Goal: Task Accomplishment & Management: Use online tool/utility

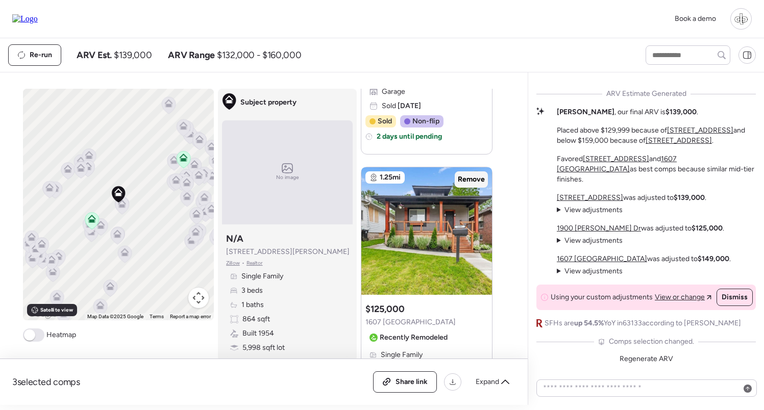
click at [469, 180] on span "Remove" at bounding box center [471, 180] width 27 height 10
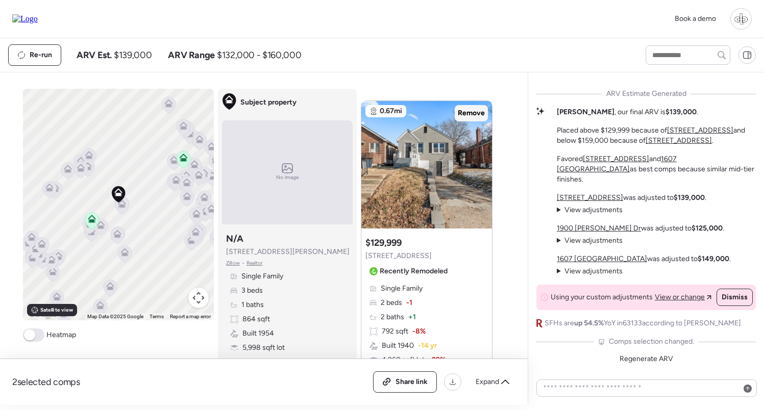
click at [474, 117] on span "Remove" at bounding box center [471, 113] width 27 height 10
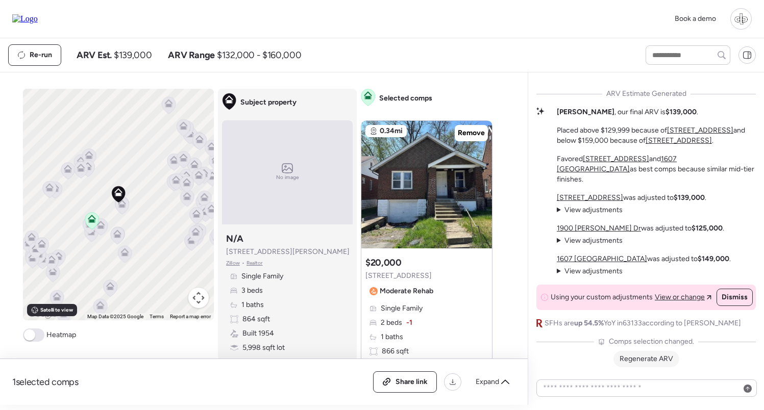
click at [635, 358] on span "Regenerate ARV" at bounding box center [647, 359] width 54 height 9
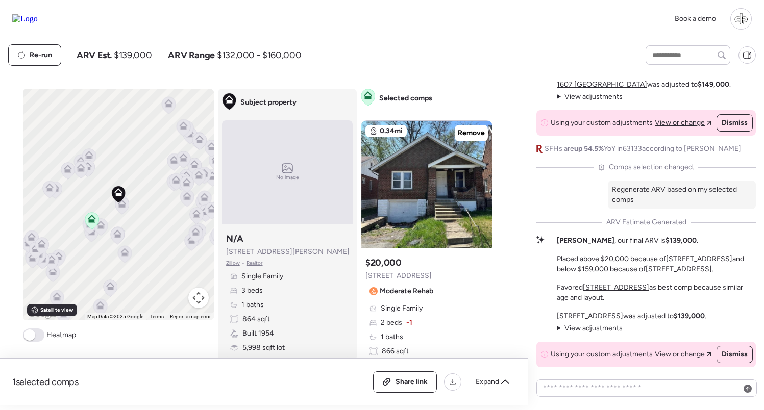
click at [573, 330] on span "View adjustments" at bounding box center [594, 328] width 58 height 9
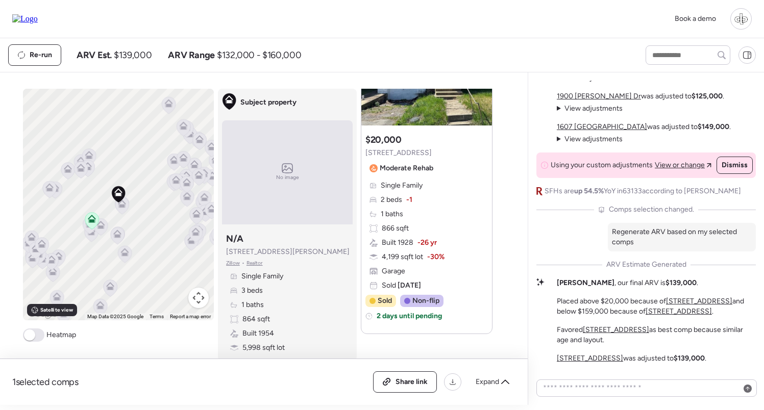
scroll to position [-169, 0]
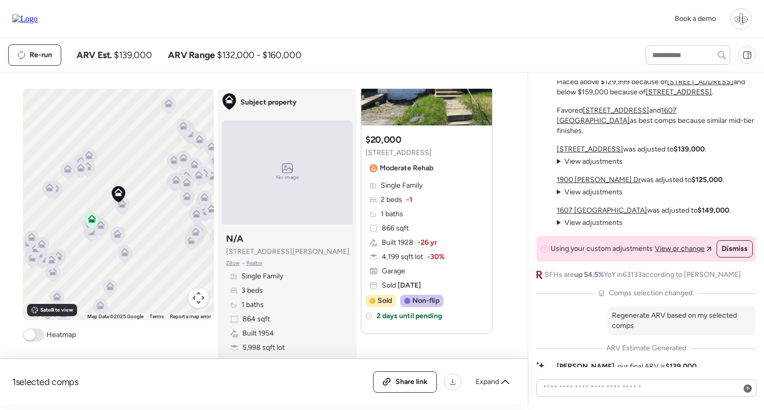
click at [602, 220] on span "View adjustments" at bounding box center [594, 223] width 58 height 9
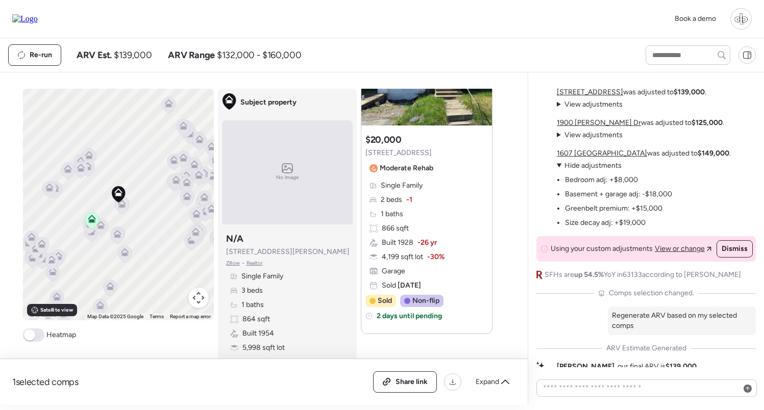
click at [597, 168] on span "Hide adjustments" at bounding box center [593, 165] width 57 height 9
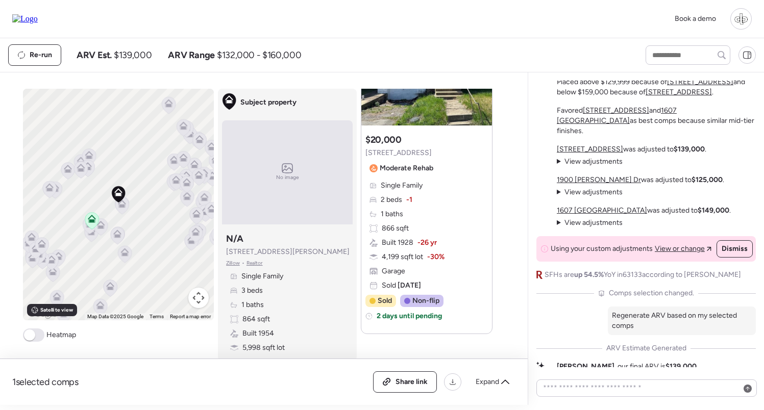
click at [586, 192] on span "View adjustments" at bounding box center [594, 192] width 58 height 9
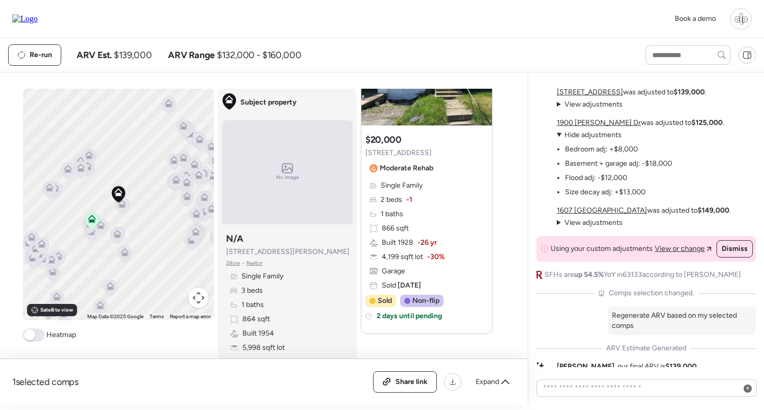
scroll to position [-188, 0]
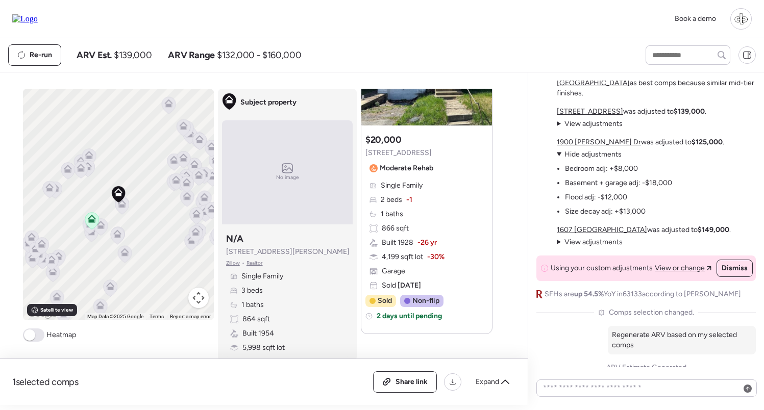
click at [588, 155] on span "Hide adjustments" at bounding box center [593, 154] width 57 height 9
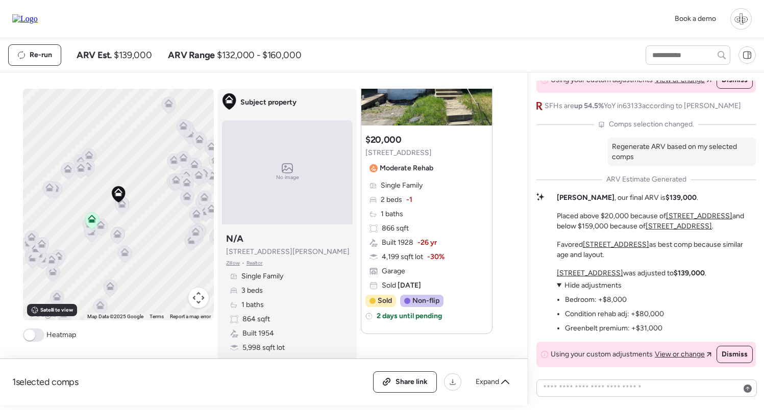
scroll to position [0, 0]
click at [117, 238] on icon at bounding box center [117, 236] width 7 height 3
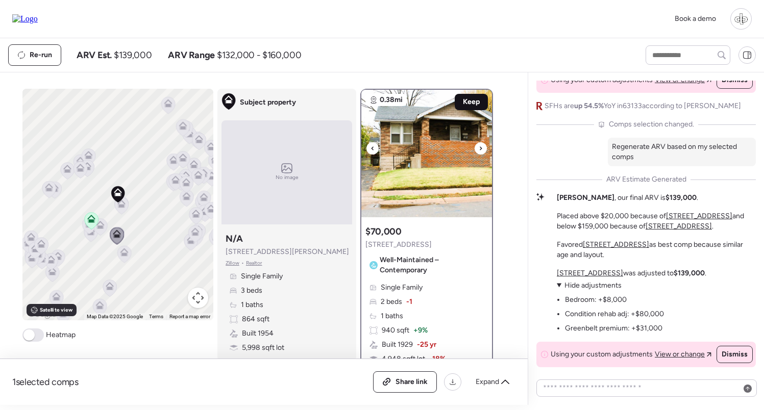
scroll to position [-1, 0]
click at [477, 103] on span "Keep" at bounding box center [471, 102] width 17 height 10
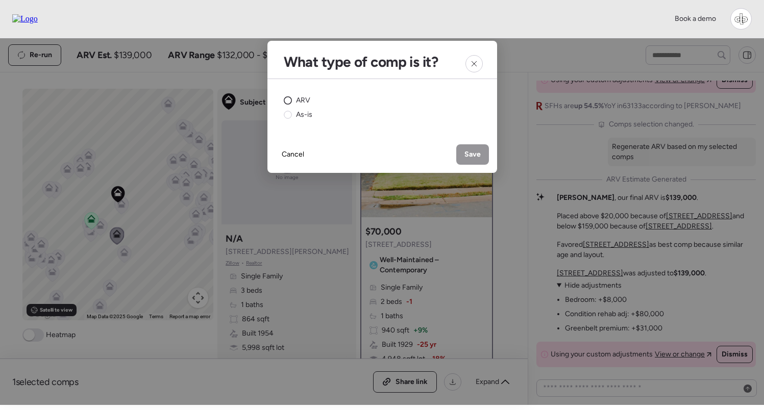
click at [293, 99] on div "ARV" at bounding box center [297, 100] width 27 height 10
click at [470, 154] on span "Save" at bounding box center [473, 155] width 16 height 10
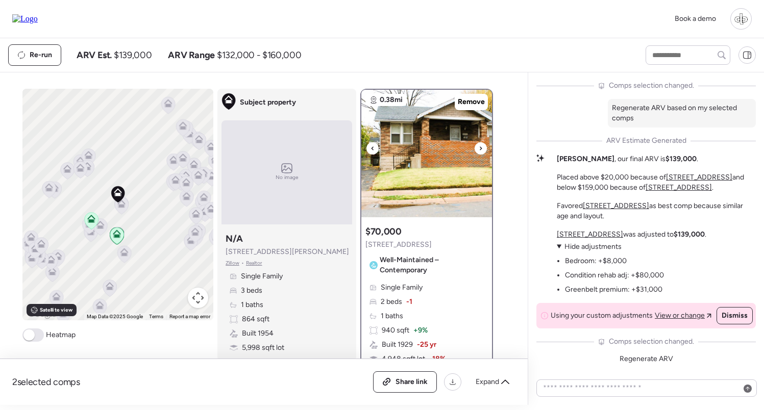
scroll to position [238, 0]
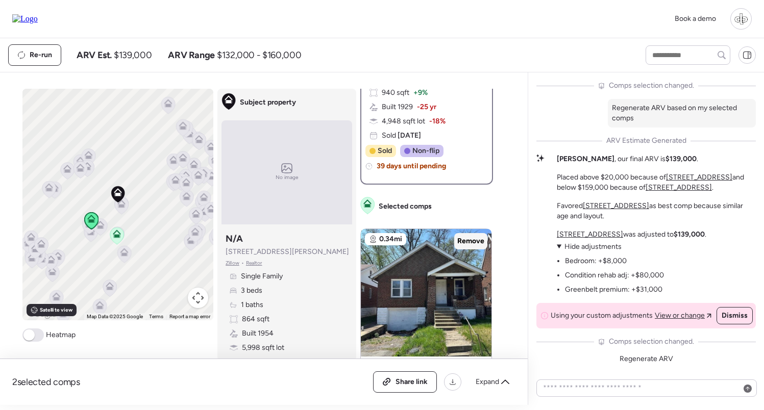
click at [478, 246] on span "Remove" at bounding box center [470, 241] width 27 height 10
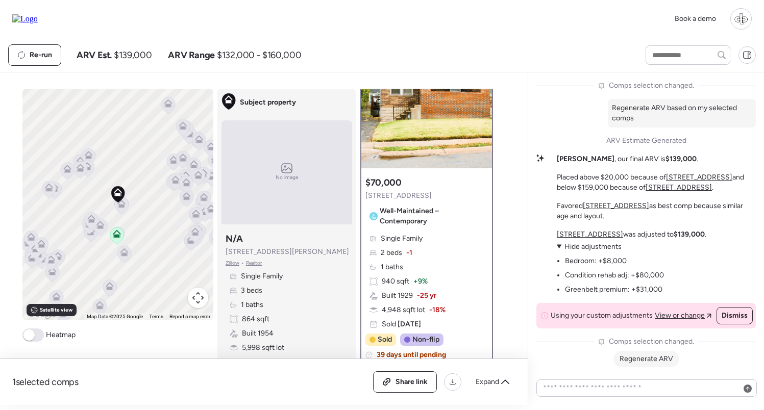
scroll to position [49, 0]
click at [647, 355] on span "Regenerate ARV" at bounding box center [647, 359] width 54 height 9
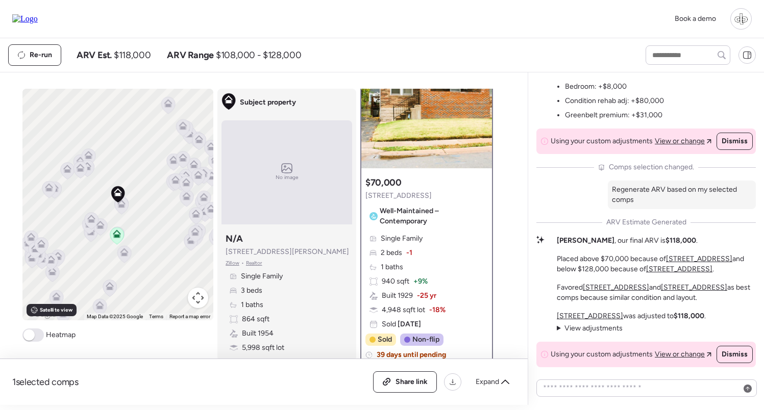
scroll to position [0, 0]
click at [594, 330] on span "View adjustments" at bounding box center [594, 328] width 58 height 9
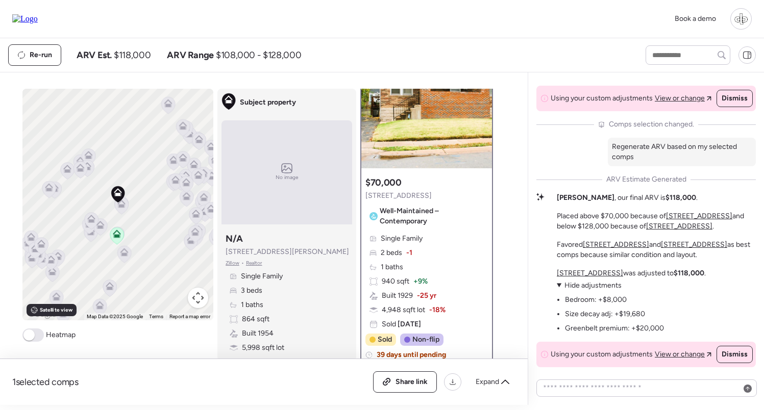
click at [572, 273] on u "[STREET_ADDRESS]" at bounding box center [590, 273] width 66 height 9
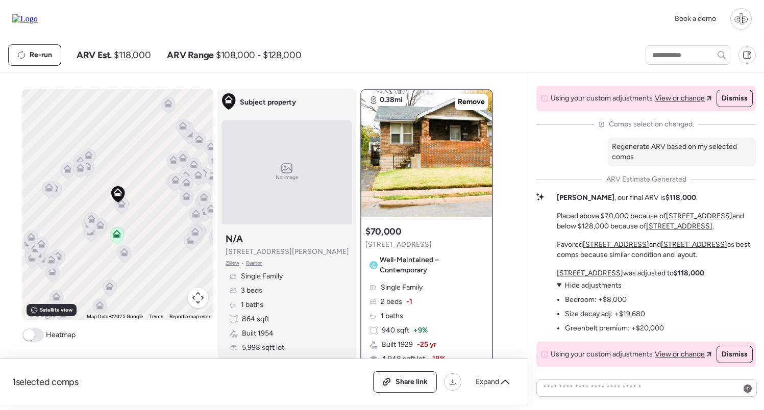
click at [559, 286] on summary "View adjustments Hide adjustments" at bounding box center [610, 286] width 107 height 10
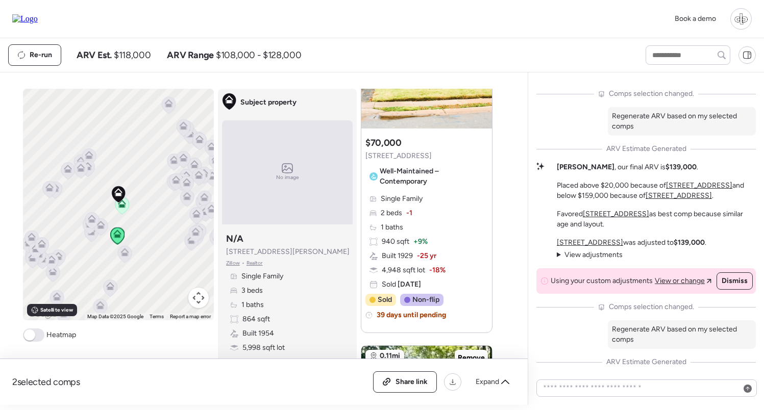
scroll to position [123, 0]
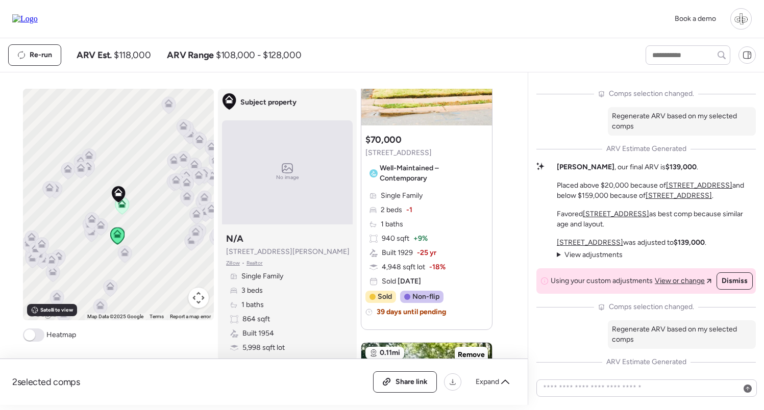
click at [422, 245] on div "Single Family 2 beds -1 1 baths 940 sqft + 9% Built 1929 -25 yr 4,948 sqft lot …" at bounding box center [427, 239] width 123 height 96
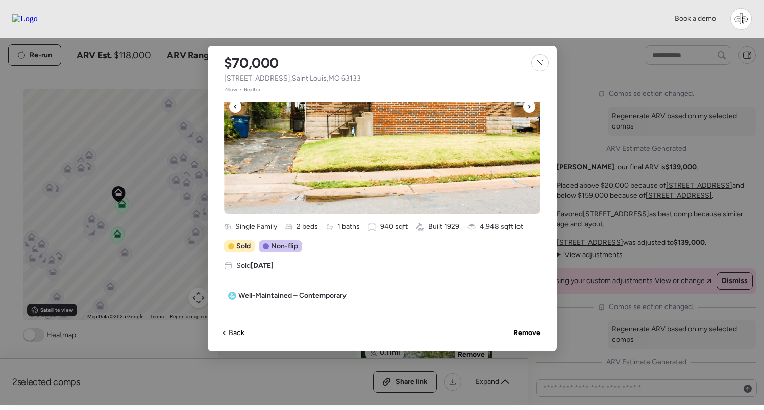
scroll to position [182, 0]
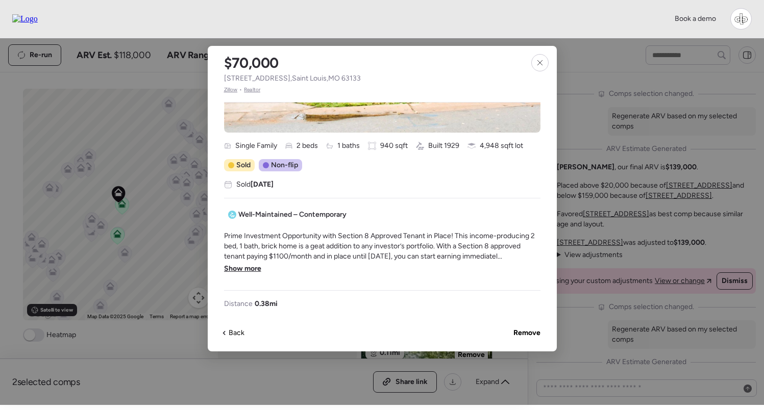
click at [257, 270] on span "Show more" at bounding box center [242, 269] width 37 height 10
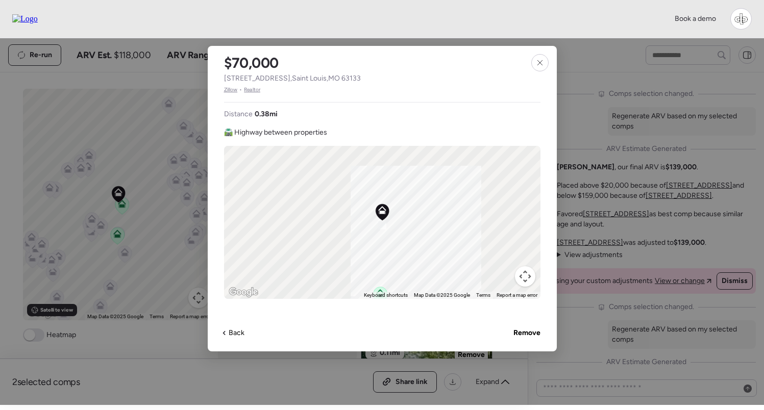
scroll to position [0, 0]
click at [543, 60] on icon at bounding box center [540, 63] width 8 height 8
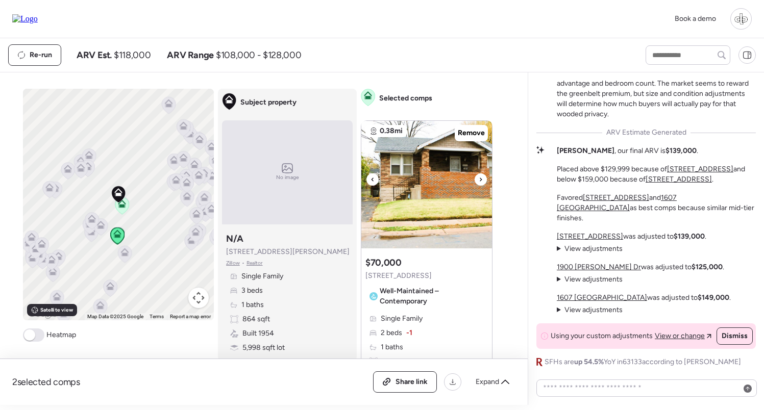
click at [409, 180] on img at bounding box center [426, 185] width 131 height 128
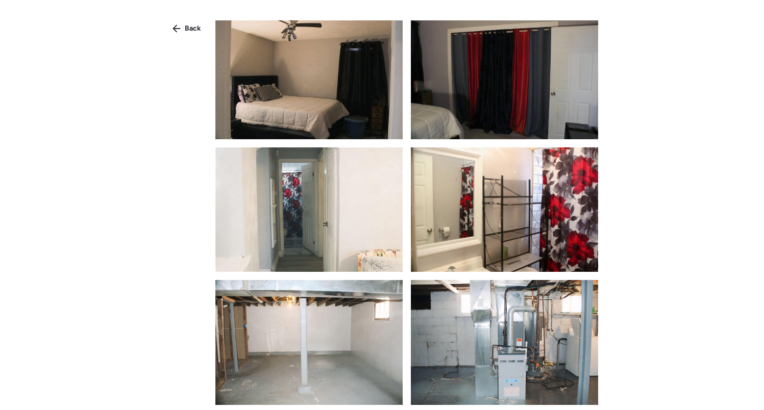
scroll to position [505, 0]
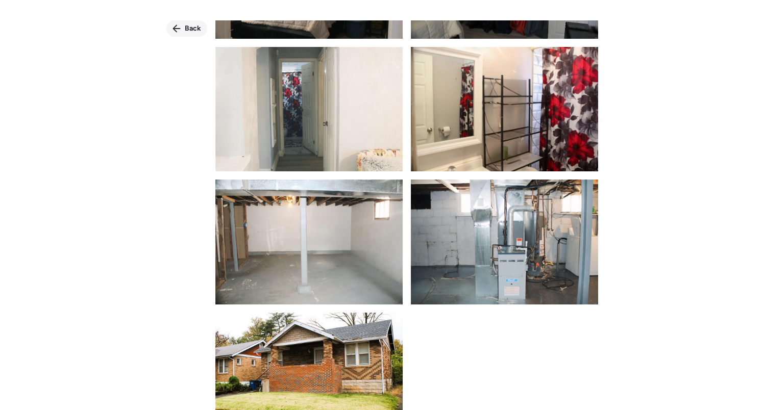
click at [183, 23] on div "Back" at bounding box center [186, 28] width 41 height 16
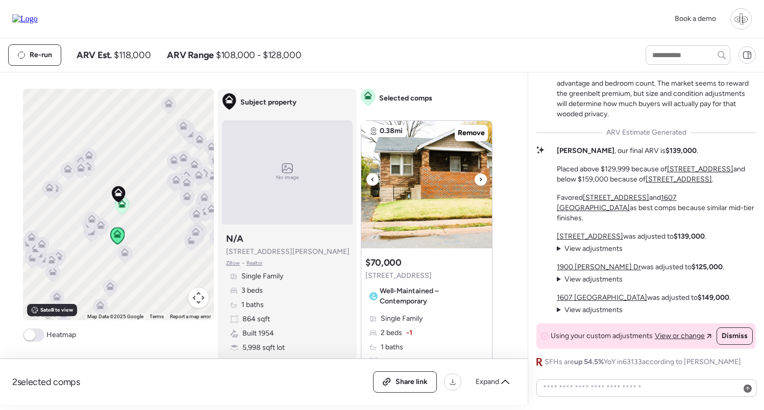
click at [433, 213] on img at bounding box center [426, 185] width 131 height 128
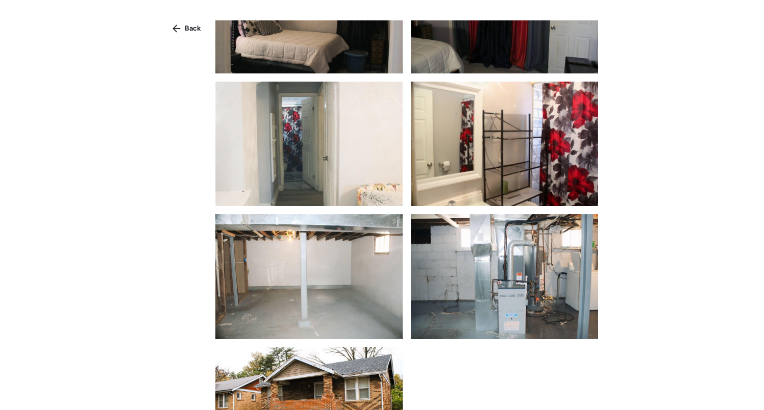
scroll to position [470, 0]
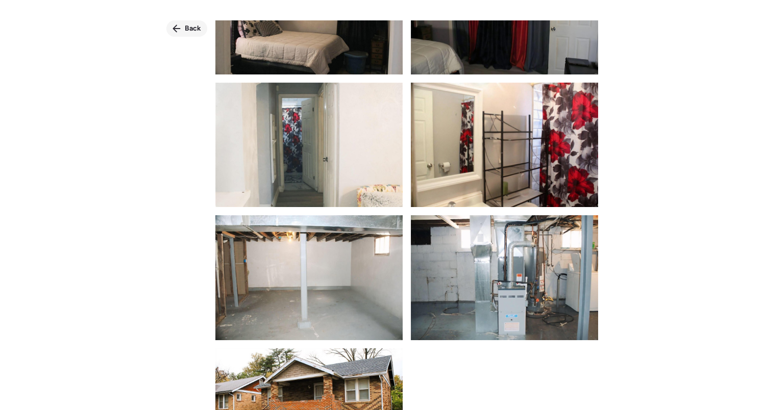
click at [177, 32] on icon at bounding box center [177, 29] width 8 height 8
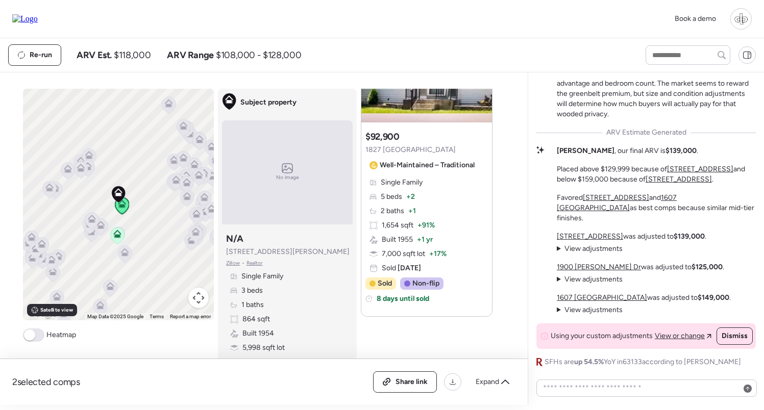
scroll to position [278, 0]
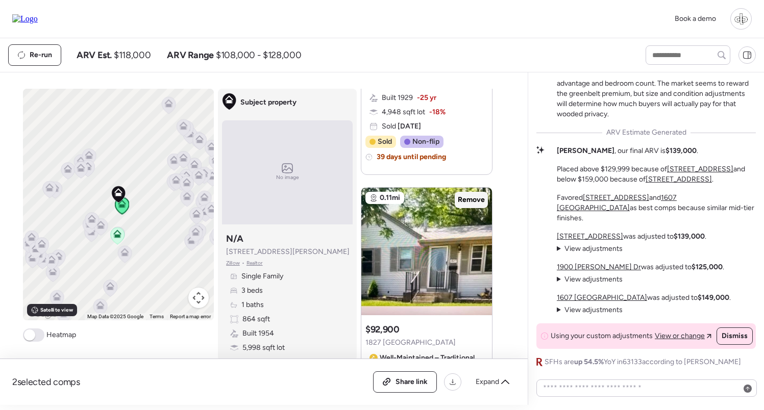
click at [480, 200] on span "Remove" at bounding box center [471, 200] width 27 height 10
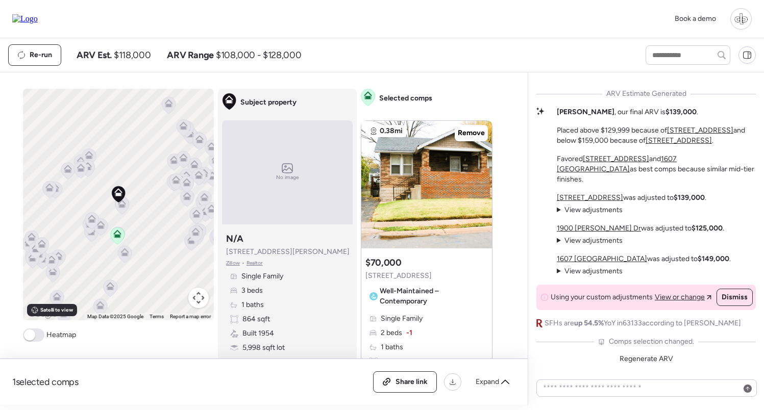
scroll to position [0, 0]
click at [652, 361] on span "Regenerate ARV" at bounding box center [647, 359] width 54 height 9
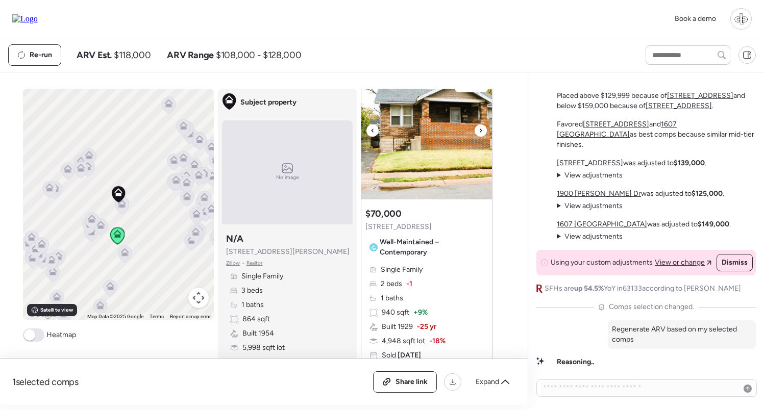
scroll to position [71, 0]
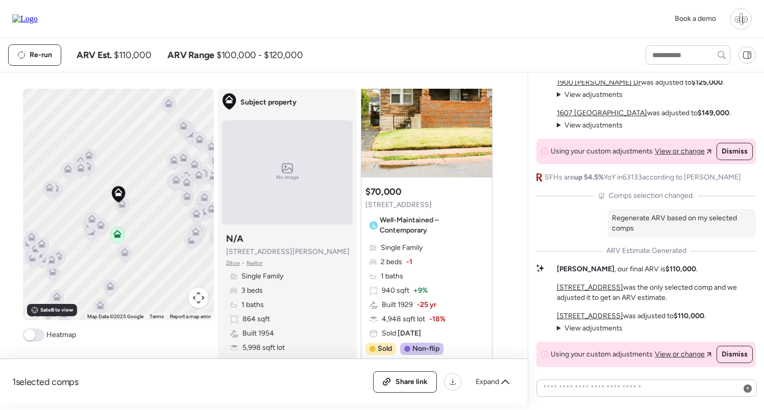
click at [604, 327] on span "View adjustments" at bounding box center [594, 328] width 58 height 9
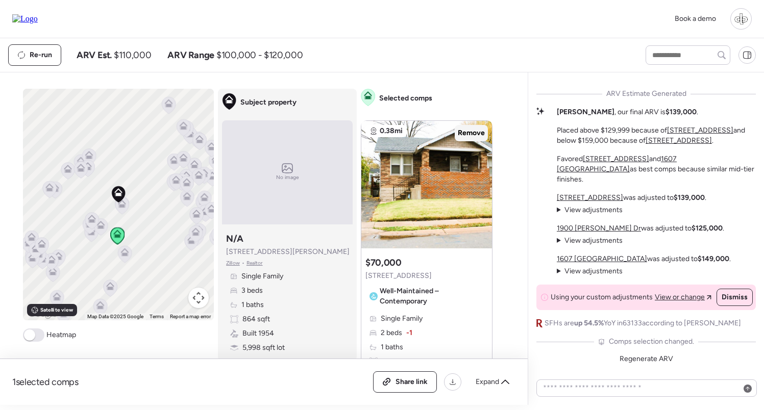
click at [470, 136] on span "Remove" at bounding box center [471, 133] width 27 height 10
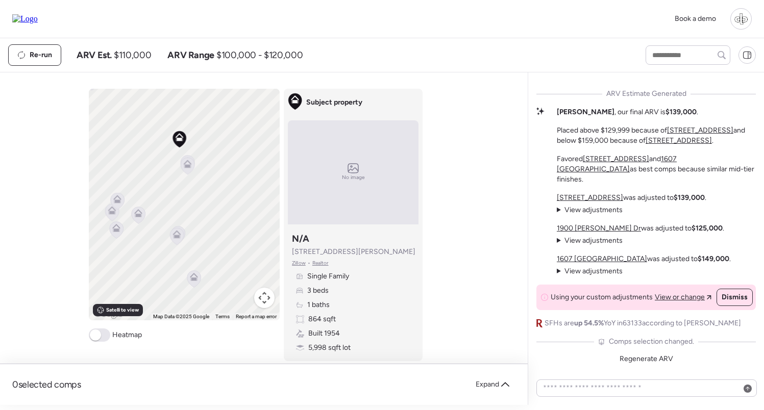
click at [177, 238] on icon at bounding box center [177, 236] width 7 height 3
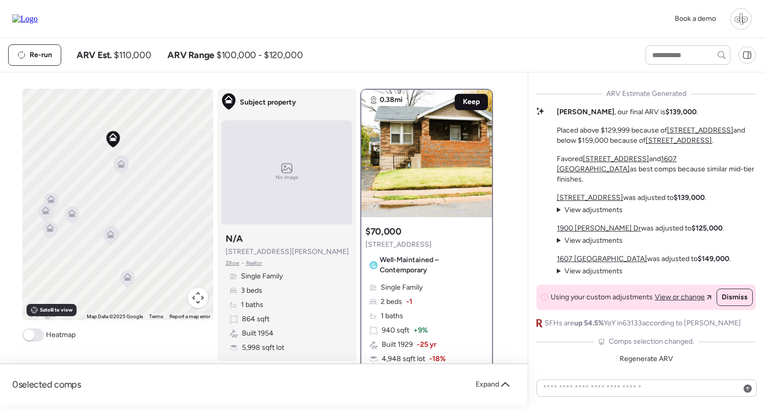
click at [476, 105] on span "Keep" at bounding box center [471, 102] width 17 height 10
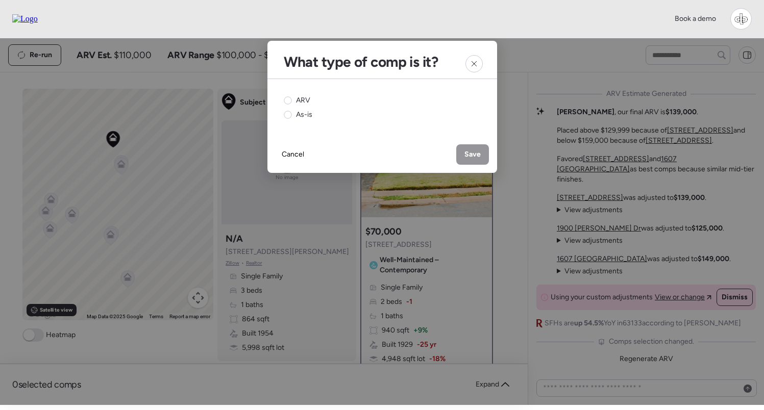
click at [311, 98] on div "ARV As-is" at bounding box center [382, 107] width 197 height 25
click at [303, 102] on span "ARV" at bounding box center [303, 100] width 14 height 10
click at [479, 156] on span "Save" at bounding box center [473, 155] width 16 height 10
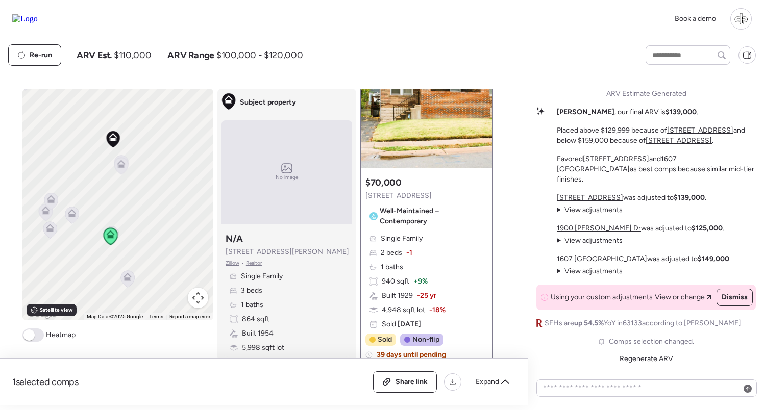
scroll to position [49, 0]
click at [129, 284] on icon at bounding box center [128, 279] width 14 height 17
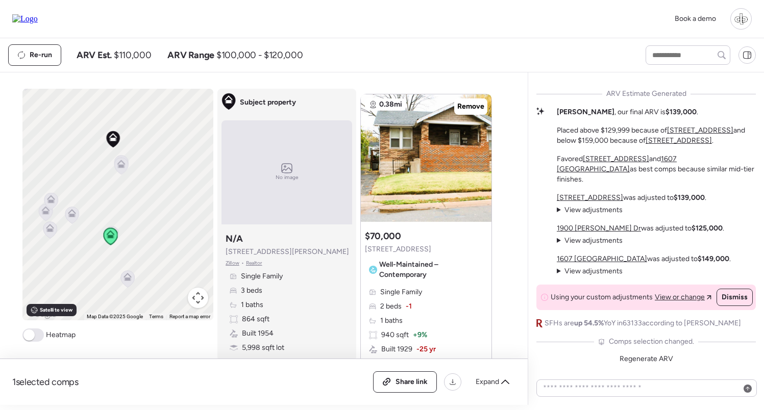
scroll to position [373, 0]
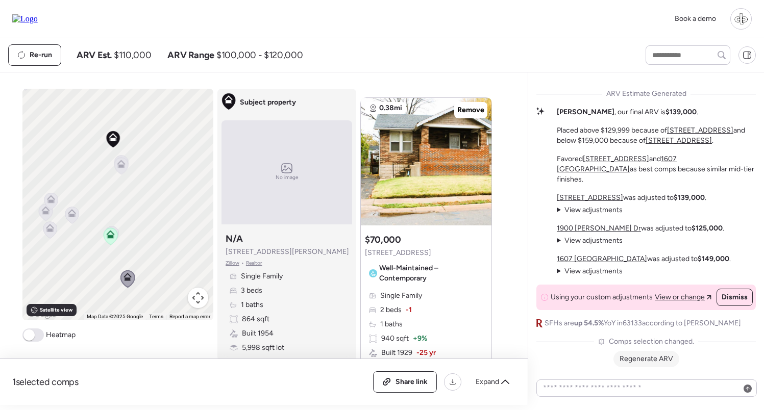
click at [654, 356] on span "Regenerate ARV" at bounding box center [647, 359] width 54 height 9
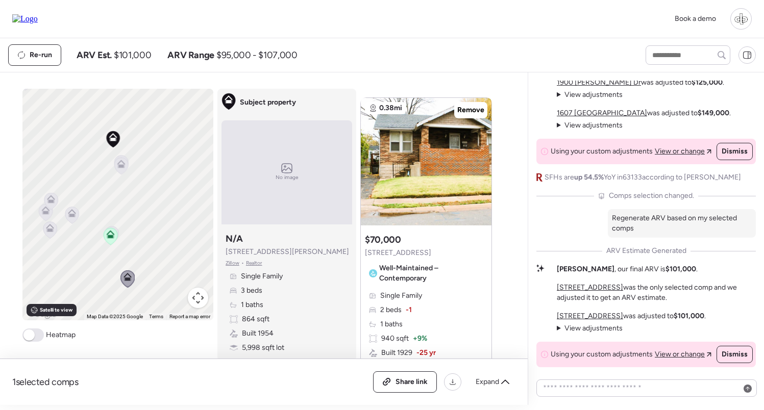
click at [572, 330] on span "View adjustments" at bounding box center [594, 328] width 58 height 9
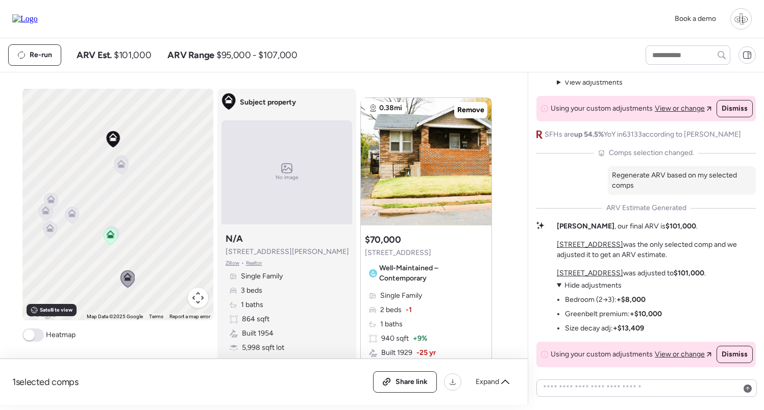
scroll to position [0, 0]
click at [592, 391] on textarea at bounding box center [646, 388] width 211 height 14
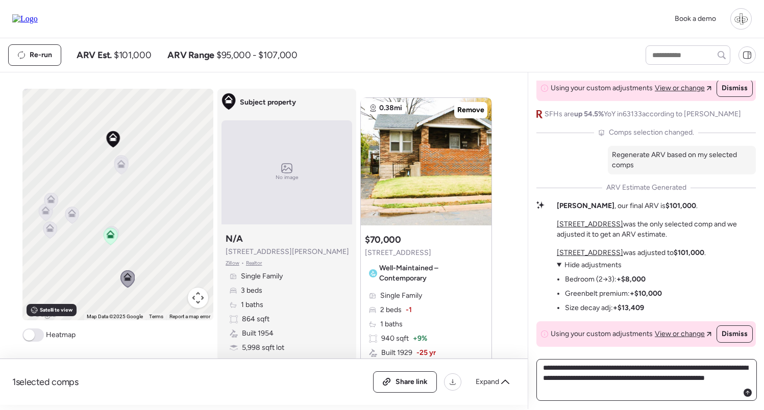
type textarea "**********"
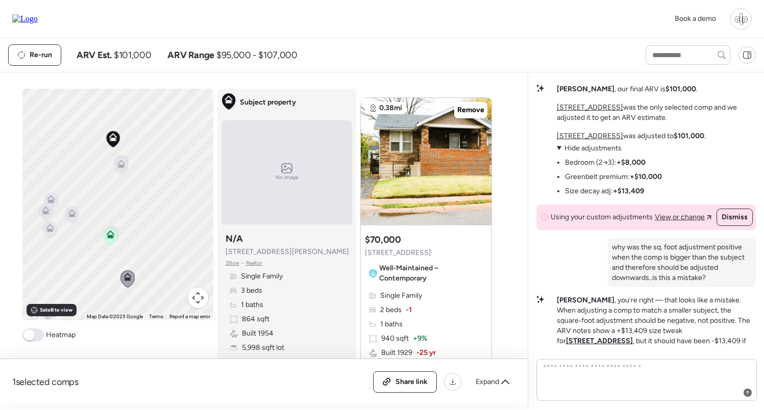
scroll to position [-23, 0]
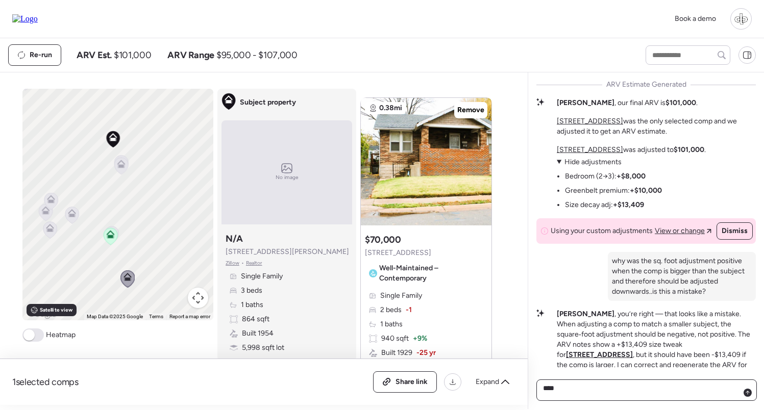
type textarea "****"
click at [572, 388] on textarea "****" at bounding box center [646, 390] width 211 height 18
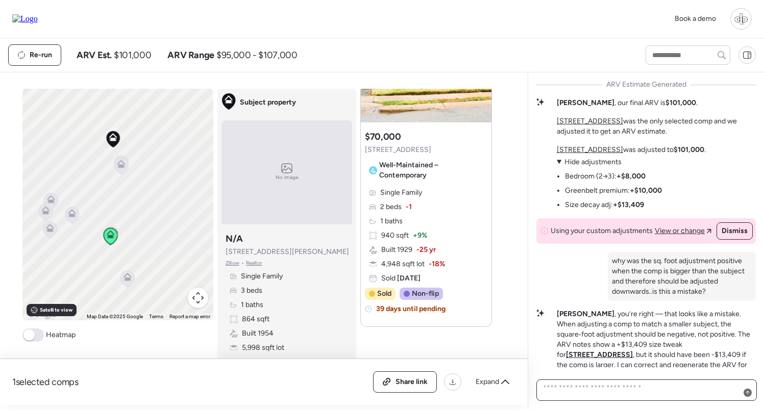
scroll to position [478, 0]
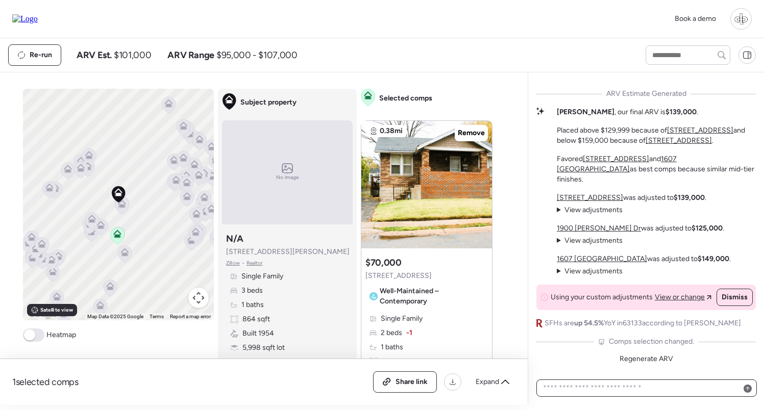
click at [608, 388] on textarea at bounding box center [646, 388] width 211 height 14
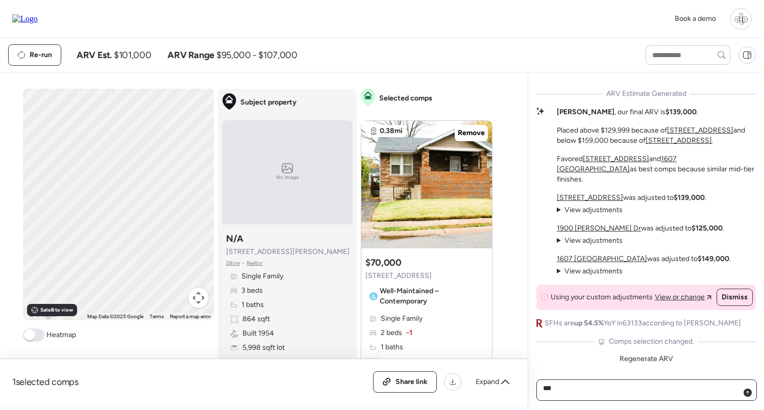
type textarea "****"
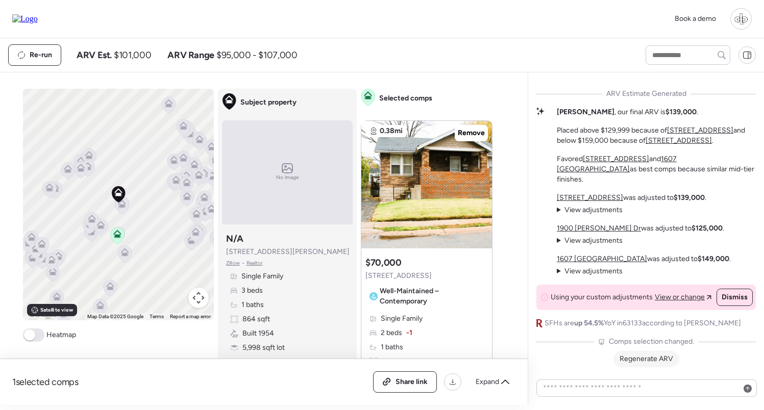
click at [657, 362] on span "Regenerate ARV" at bounding box center [647, 359] width 54 height 9
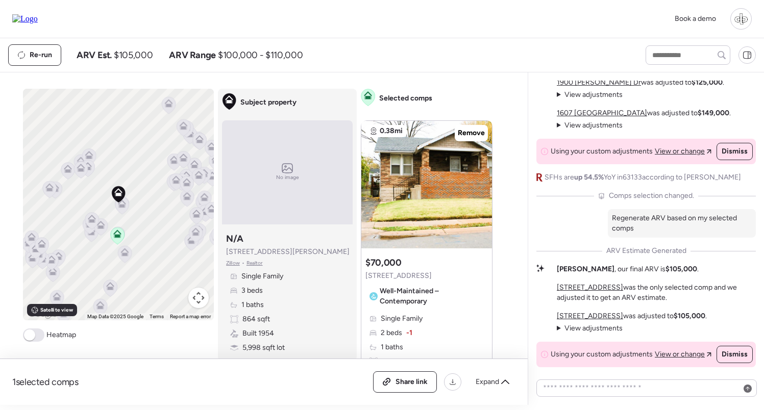
click at [592, 330] on span "View adjustments" at bounding box center [594, 328] width 58 height 9
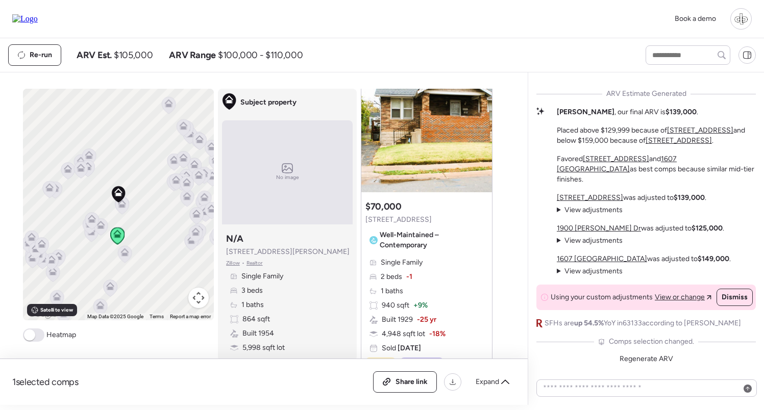
scroll to position [57, 0]
click at [643, 365] on div "Regenerate ARV" at bounding box center [647, 359] width 66 height 16
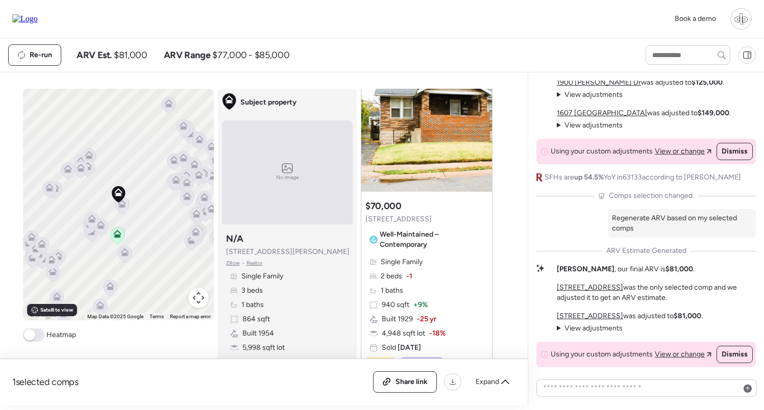
click at [587, 330] on span "View adjustments" at bounding box center [594, 328] width 58 height 9
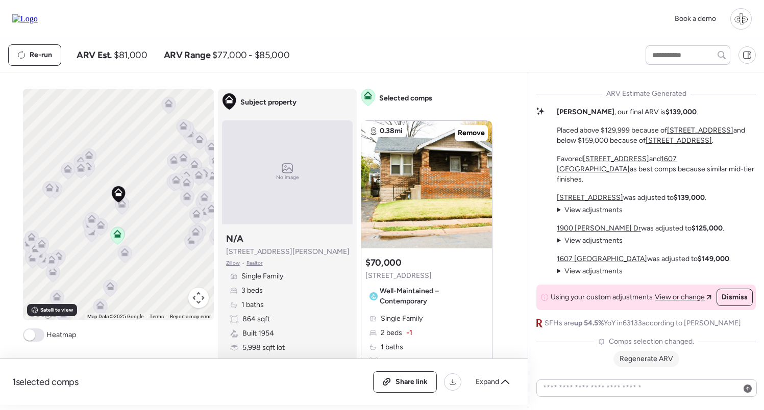
click at [656, 360] on span "Regenerate ARV" at bounding box center [647, 359] width 54 height 9
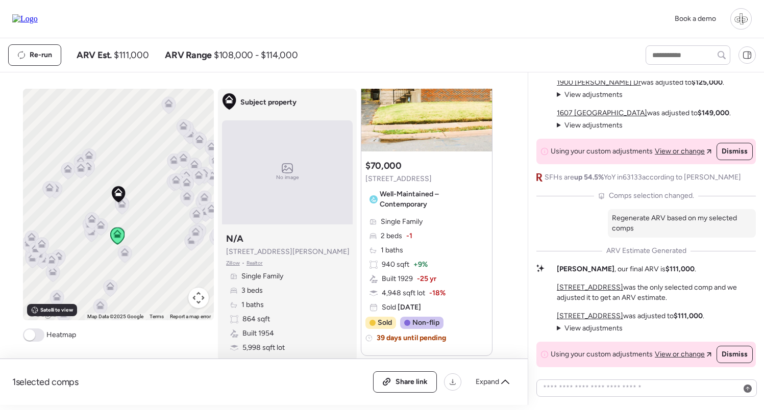
scroll to position [102, 0]
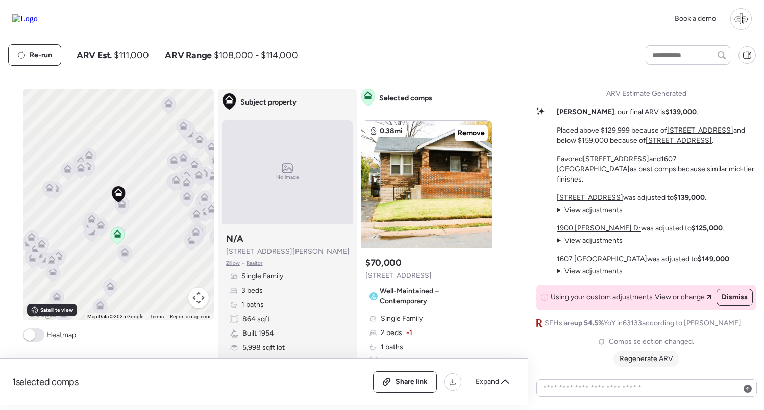
click at [642, 357] on span "Regenerate ARV" at bounding box center [647, 359] width 54 height 9
click at [630, 358] on span "Regenerate ARV" at bounding box center [647, 359] width 54 height 9
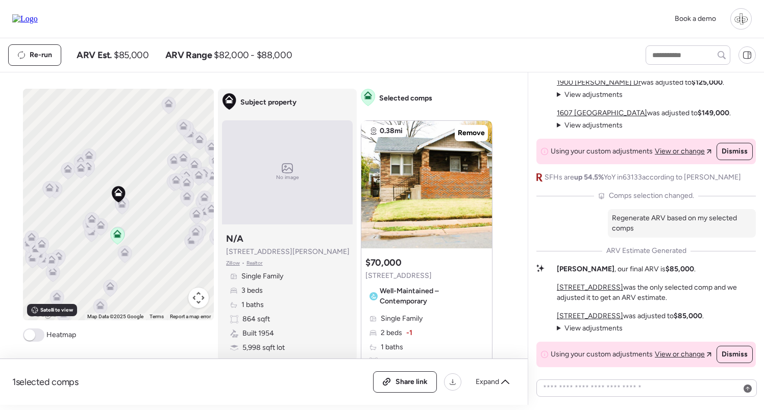
drag, startPoint x: 591, startPoint y: 333, endPoint x: 596, endPoint y: 326, distance: 8.8
click at [591, 333] on span "View adjustments" at bounding box center [594, 328] width 58 height 9
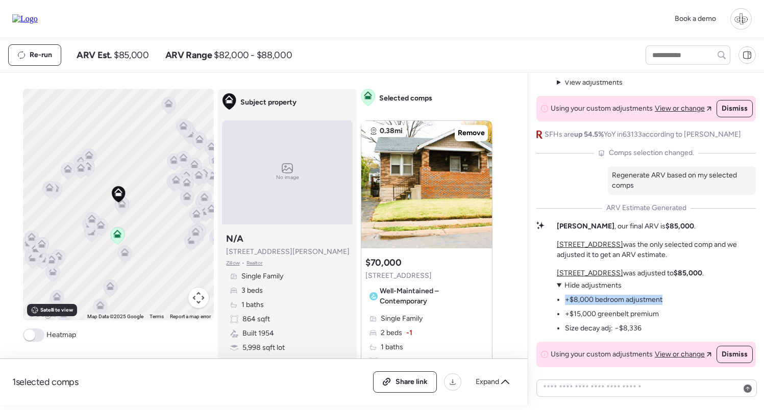
drag, startPoint x: 566, startPoint y: 299, endPoint x: 667, endPoint y: 302, distance: 100.6
click at [667, 302] on div "1485 Engelholm Ave was adjusted to $85,000 . View adjustments Hide adjustments …" at bounding box center [630, 301] width 147 height 65
copy li "+$8,000 bedroom adjustment"
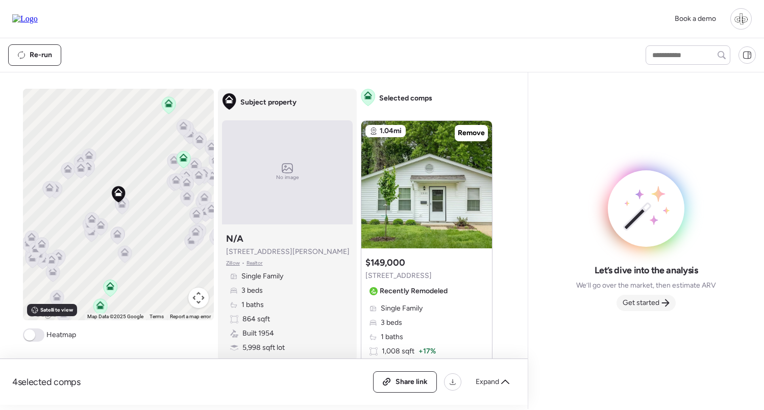
click at [658, 308] on span "Get started" at bounding box center [641, 303] width 37 height 10
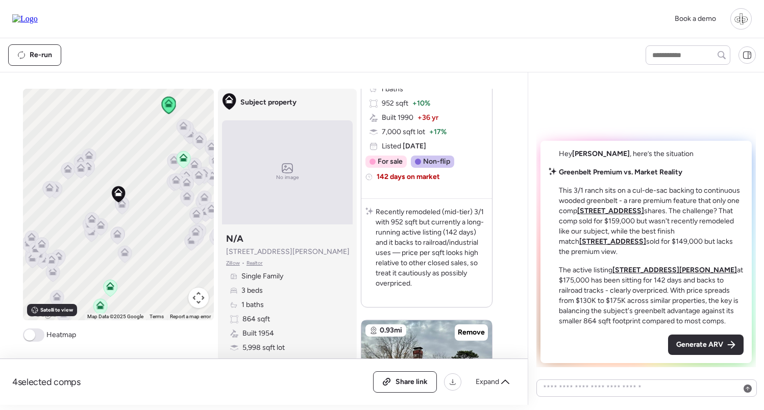
scroll to position [390, 0]
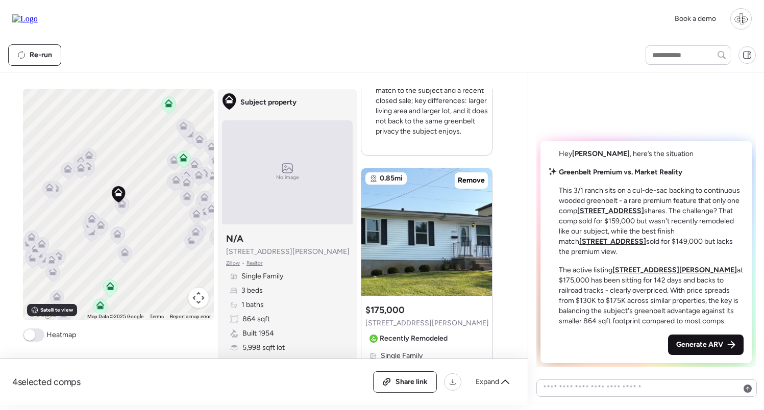
click at [692, 344] on span "Generate ARV" at bounding box center [699, 345] width 47 height 10
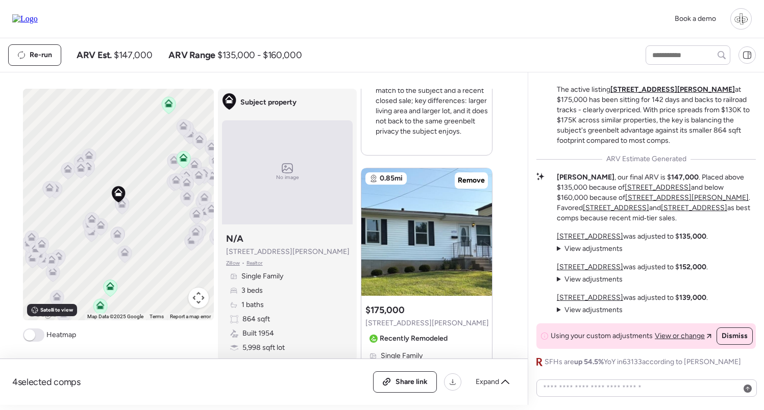
click at [118, 238] on icon at bounding box center [117, 236] width 7 height 3
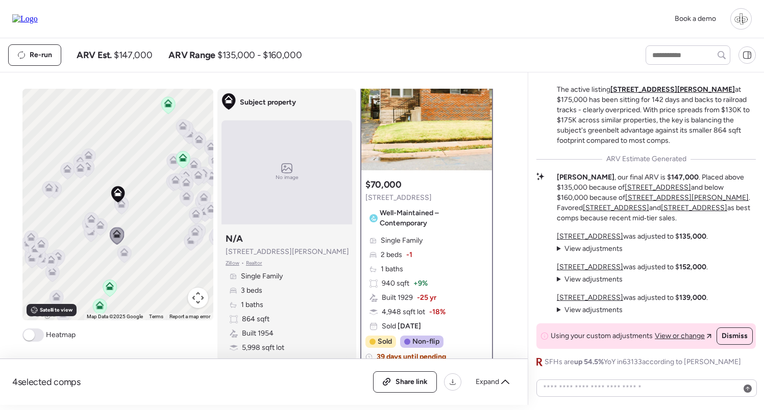
scroll to position [0, 0]
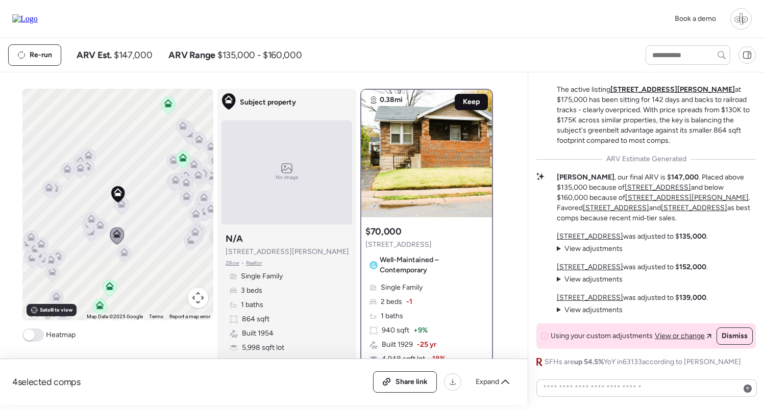
click at [471, 99] on span "Keep" at bounding box center [471, 102] width 17 height 10
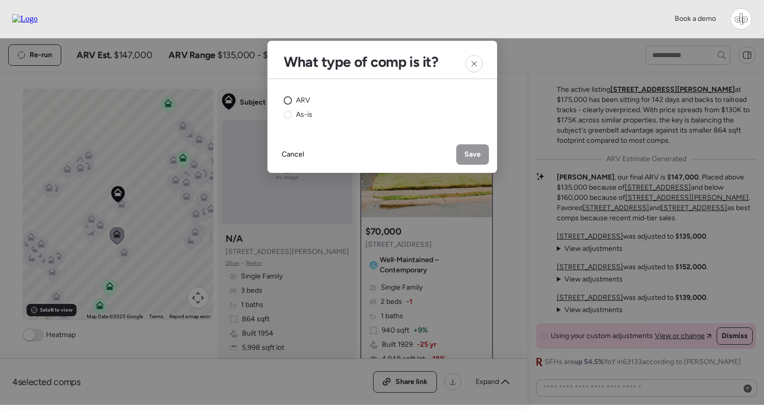
click at [306, 101] on span "ARV" at bounding box center [303, 100] width 14 height 10
click at [466, 154] on span "Save" at bounding box center [473, 155] width 16 height 10
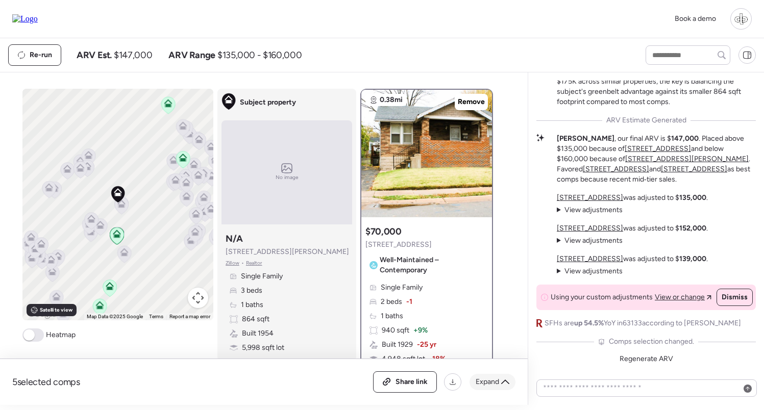
click at [489, 386] on span "Expand" at bounding box center [487, 382] width 23 height 10
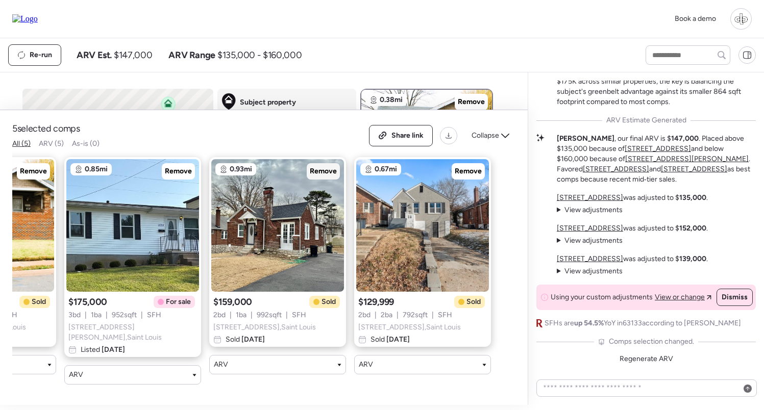
click at [319, 177] on span "Remove" at bounding box center [323, 171] width 27 height 10
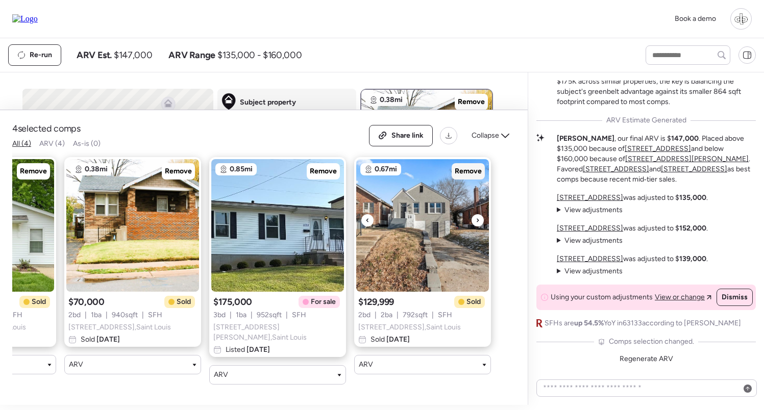
click at [475, 177] on span "Remove" at bounding box center [468, 171] width 27 height 10
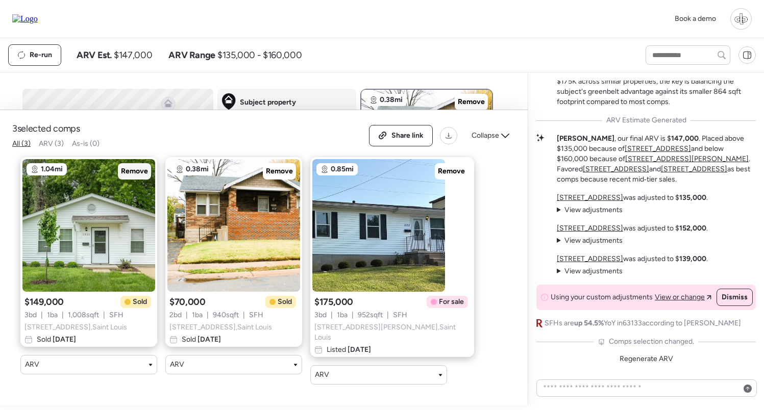
click at [139, 177] on div "Remove" at bounding box center [134, 171] width 33 height 16
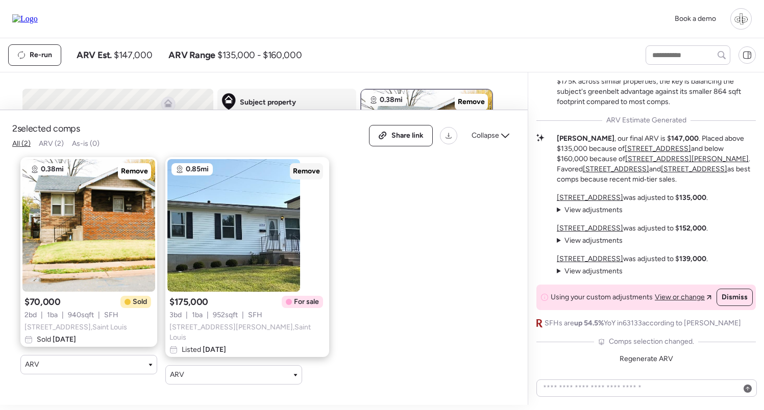
click at [293, 177] on span "Remove" at bounding box center [306, 171] width 27 height 10
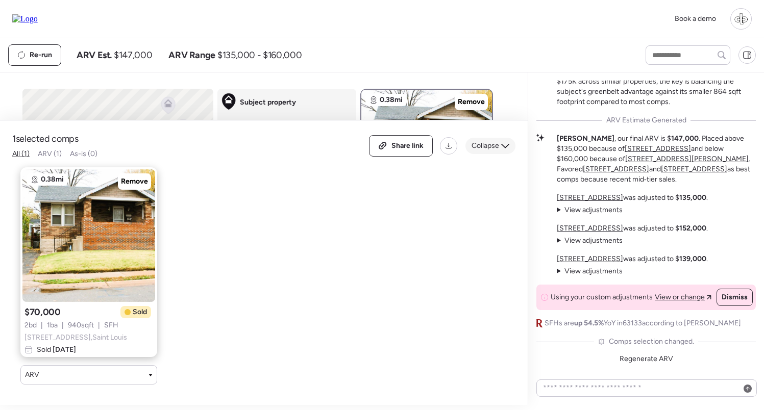
click at [492, 147] on span "Collapse" at bounding box center [486, 146] width 28 height 10
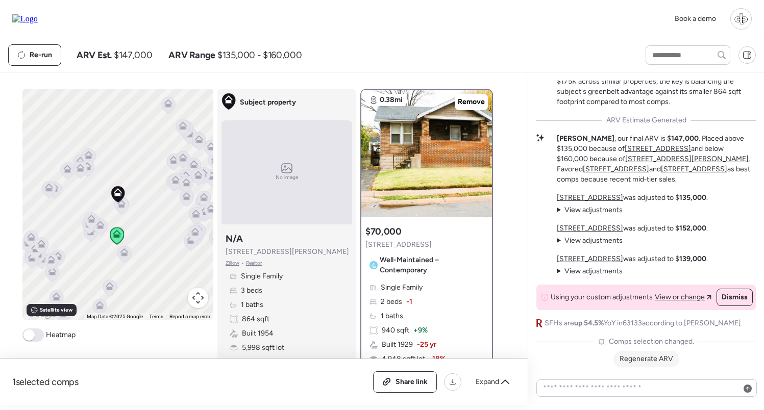
click at [639, 358] on span "Regenerate ARV" at bounding box center [647, 359] width 54 height 9
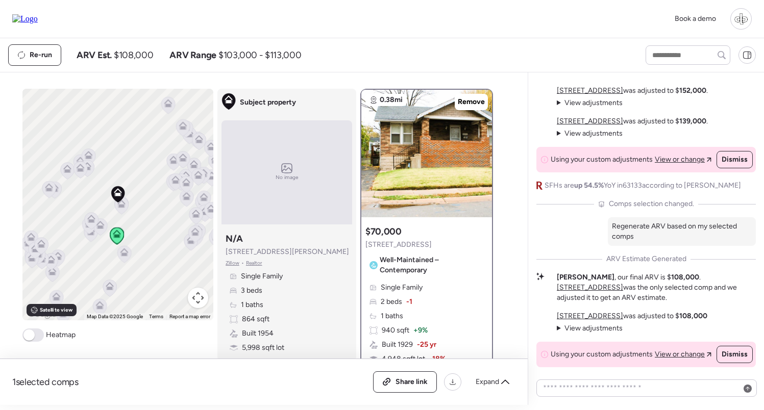
click at [590, 330] on span "View adjustments" at bounding box center [594, 328] width 58 height 9
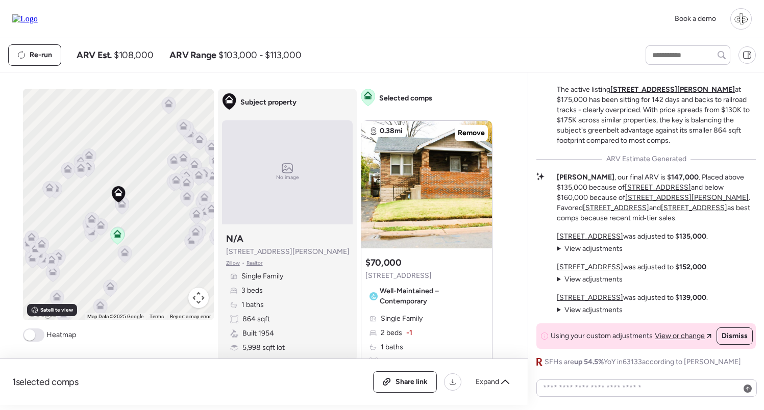
click at [124, 206] on icon at bounding box center [121, 206] width 7 height 3
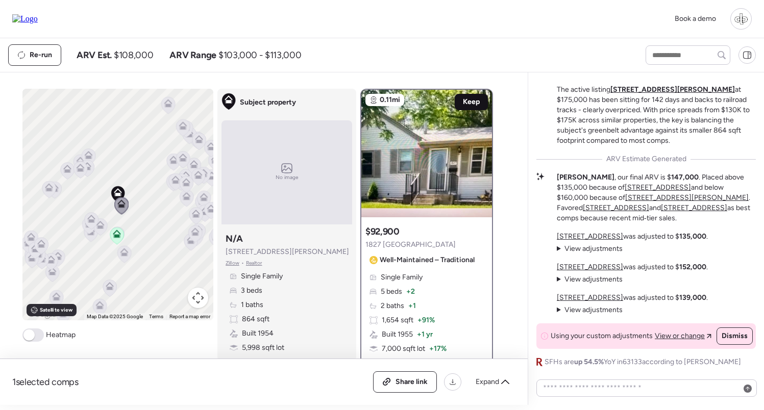
click at [472, 99] on span "Keep" at bounding box center [471, 102] width 17 height 10
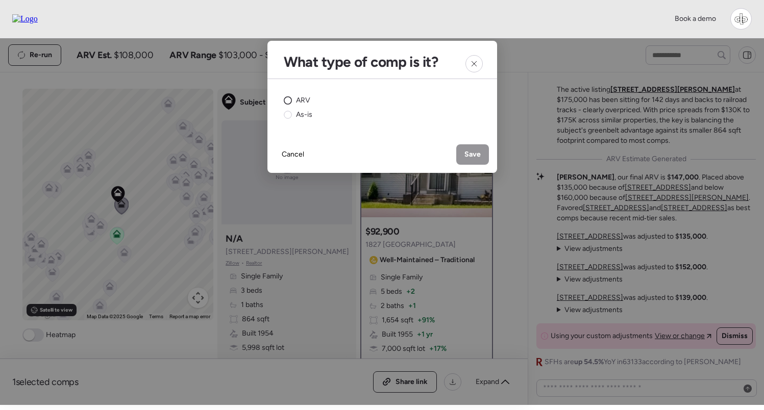
click at [286, 98] on circle at bounding box center [288, 101] width 8 height 8
click at [474, 157] on span "Save" at bounding box center [473, 155] width 16 height 10
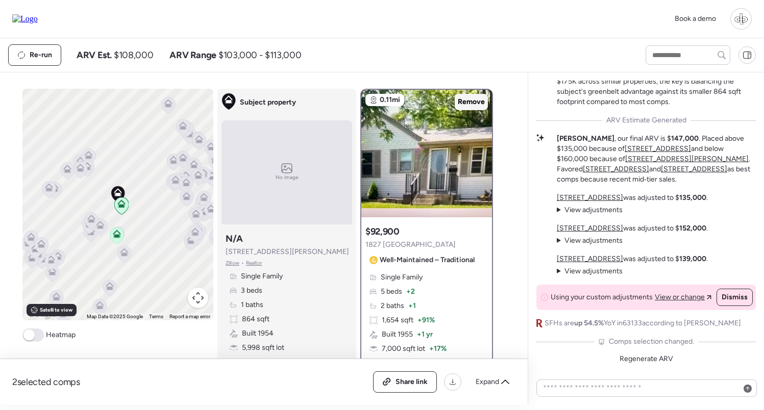
click at [472, 101] on span "Remove" at bounding box center [471, 102] width 27 height 10
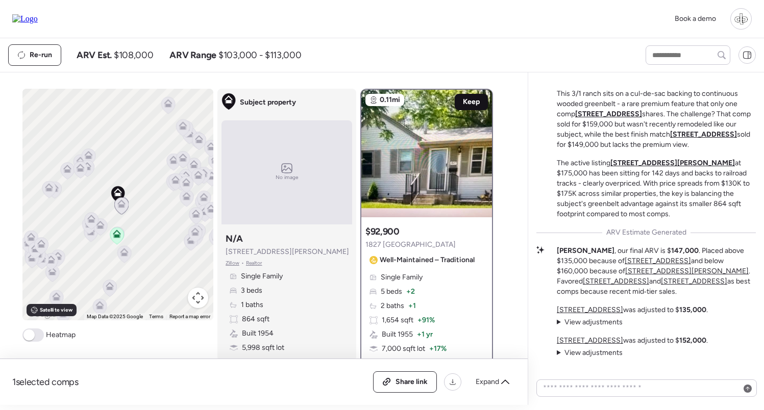
click at [483, 105] on div "Keep" at bounding box center [471, 102] width 33 height 16
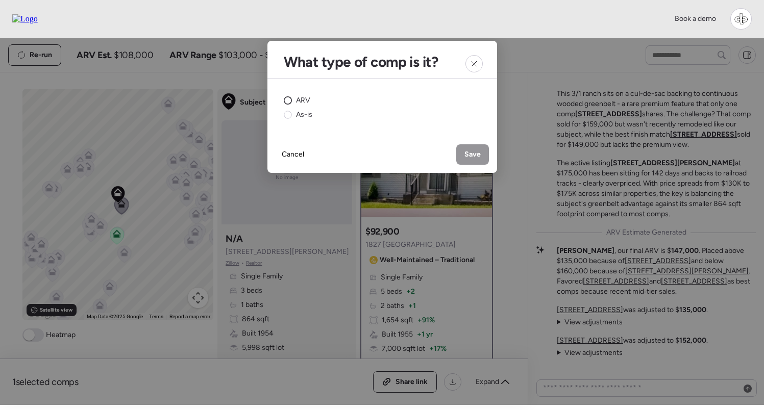
click at [295, 103] on div "ARV" at bounding box center [297, 100] width 27 height 10
click at [482, 157] on div "Save" at bounding box center [472, 154] width 33 height 20
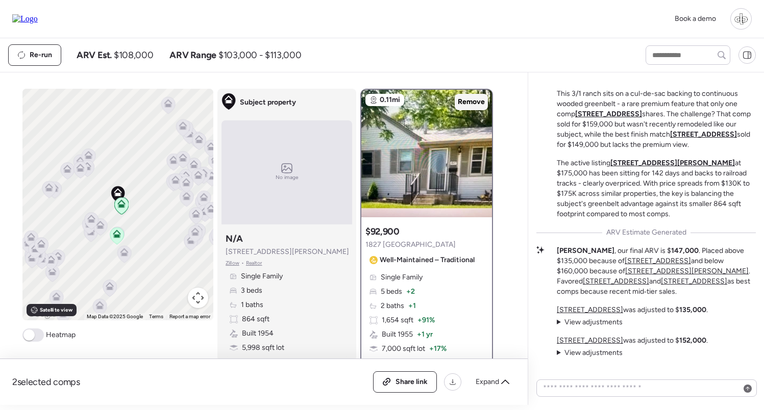
click at [478, 100] on span "Remove" at bounding box center [471, 102] width 27 height 10
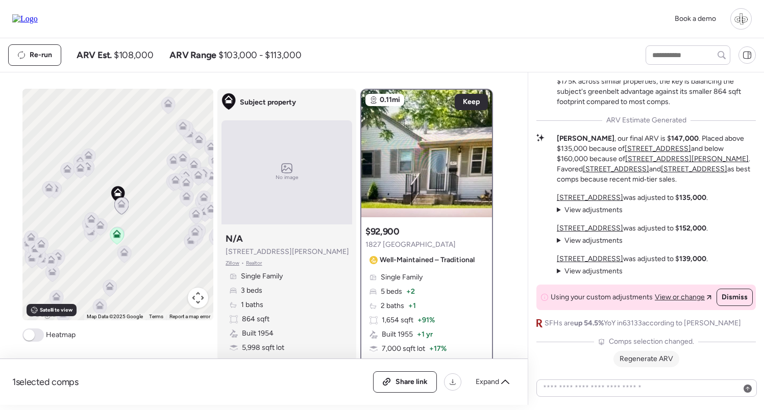
click at [648, 361] on span "Regenerate ARV" at bounding box center [647, 359] width 54 height 9
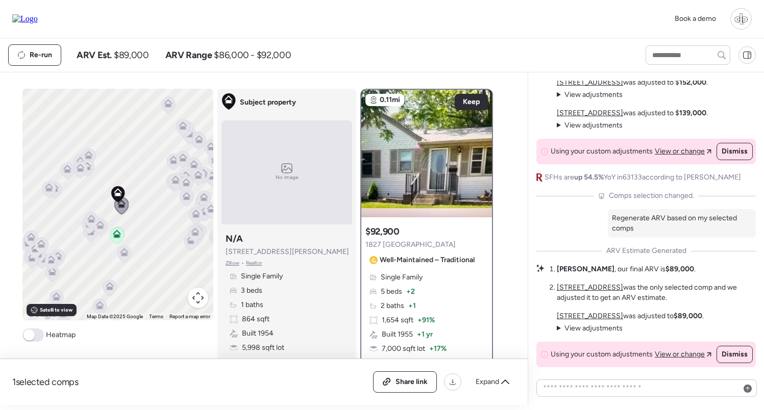
click at [593, 326] on span "View adjustments" at bounding box center [594, 328] width 58 height 9
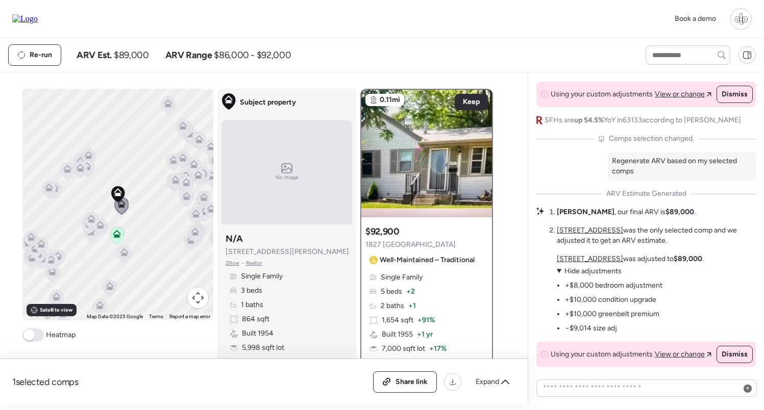
click at [574, 329] on li "−$9,014 size adj" at bounding box center [591, 329] width 52 height 10
click at [635, 318] on li "+$10,000 greenbelt premium" at bounding box center [612, 314] width 94 height 10
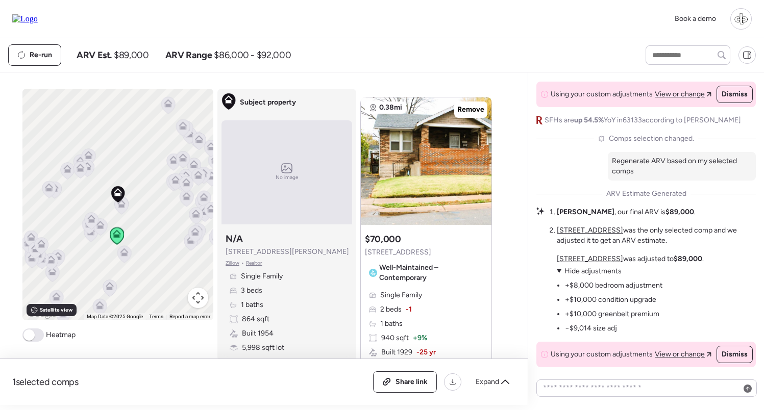
scroll to position [379, 0]
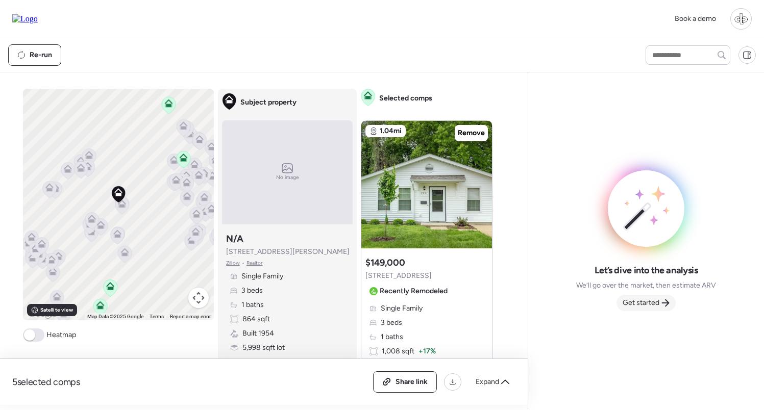
click at [645, 304] on span "Get started" at bounding box center [641, 303] width 37 height 10
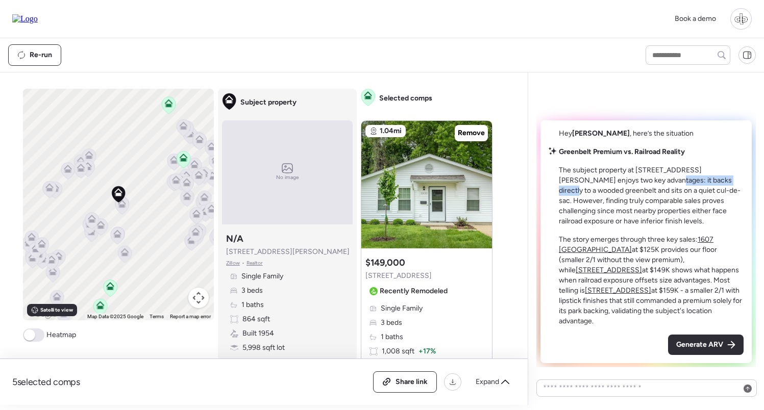
drag, startPoint x: 619, startPoint y: 189, endPoint x: 694, endPoint y: 190, distance: 74.5
click at [694, 190] on p "The subject property at [STREET_ADDRESS][PERSON_NAME] enjoys two key advantages…" at bounding box center [651, 195] width 185 height 61
drag, startPoint x: 616, startPoint y: 200, endPoint x: 684, endPoint y: 201, distance: 68.4
click at [684, 201] on p "The subject property at [STREET_ADDRESS][PERSON_NAME] enjoys two key advantages…" at bounding box center [651, 195] width 185 height 61
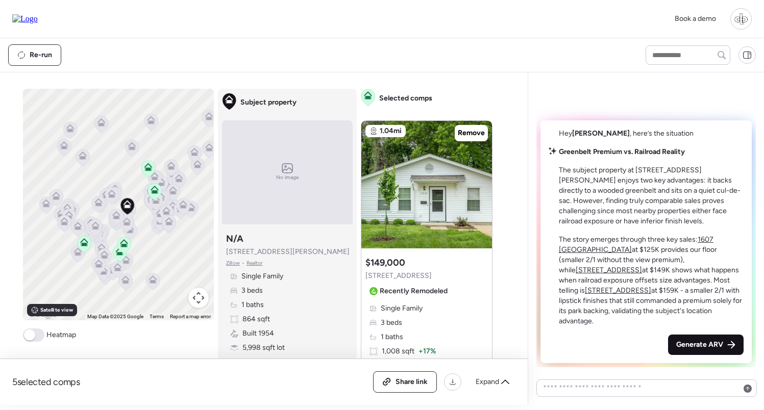
click at [709, 347] on span "Generate ARV" at bounding box center [699, 345] width 47 height 10
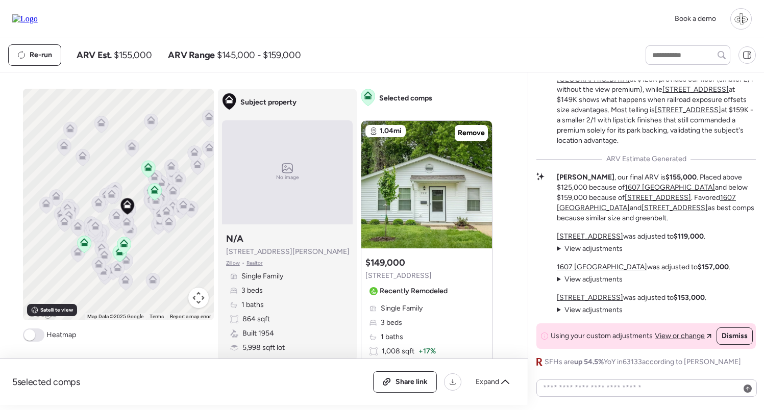
click at [601, 250] on span "View adjustments" at bounding box center [594, 249] width 58 height 9
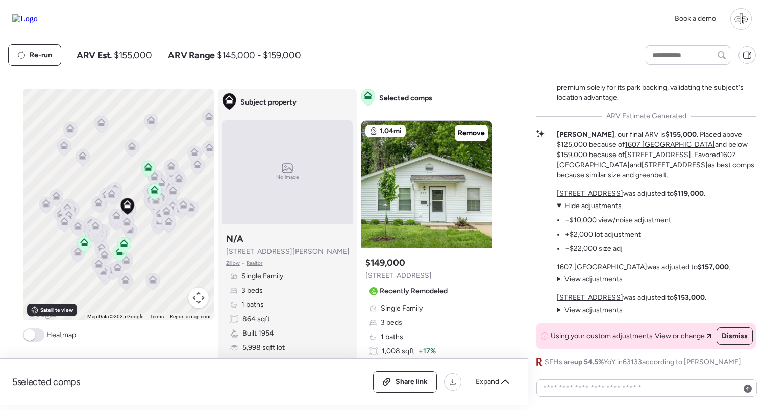
click at [591, 193] on u "[STREET_ADDRESS]" at bounding box center [590, 193] width 66 height 9
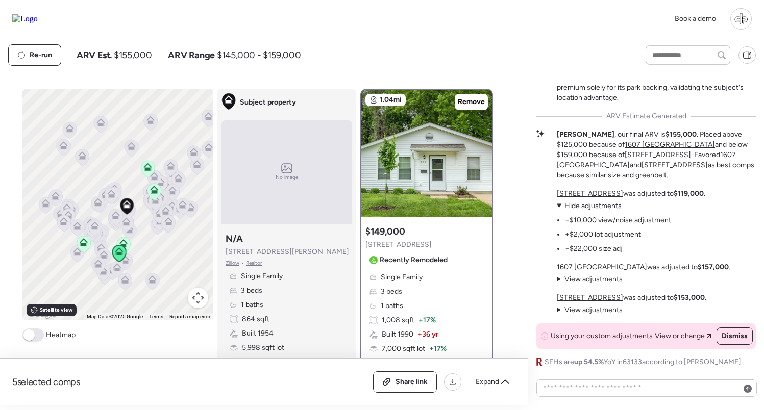
click at [585, 270] on u "1607 [GEOGRAPHIC_DATA]" at bounding box center [602, 267] width 90 height 9
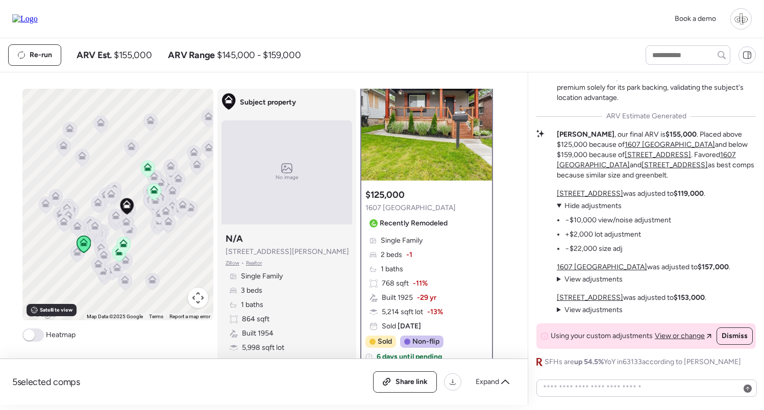
scroll to position [55, 0]
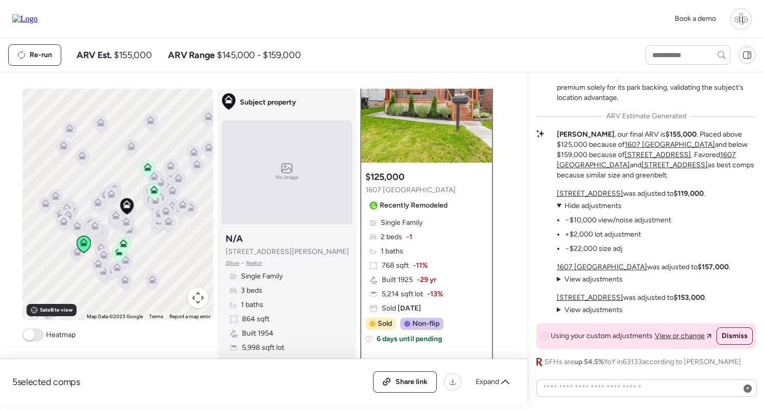
click at [579, 279] on span "View adjustments" at bounding box center [594, 279] width 58 height 9
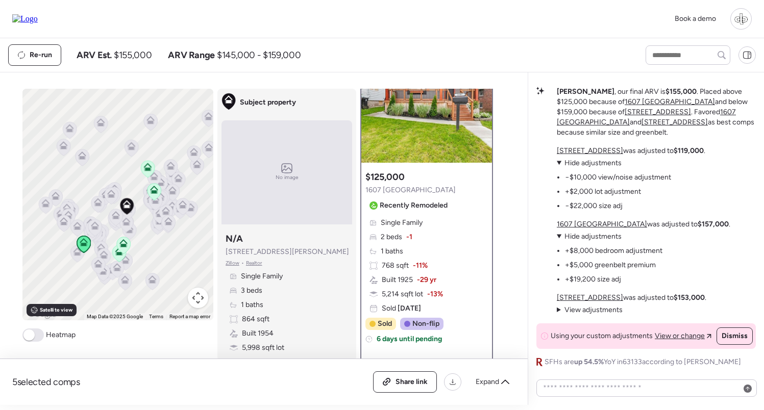
click at [596, 311] on span "View adjustments" at bounding box center [594, 310] width 58 height 9
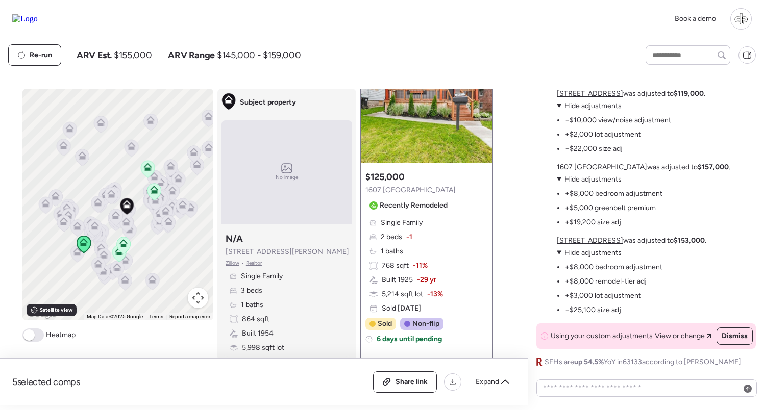
click at [589, 243] on u "[STREET_ADDRESS]" at bounding box center [590, 240] width 66 height 9
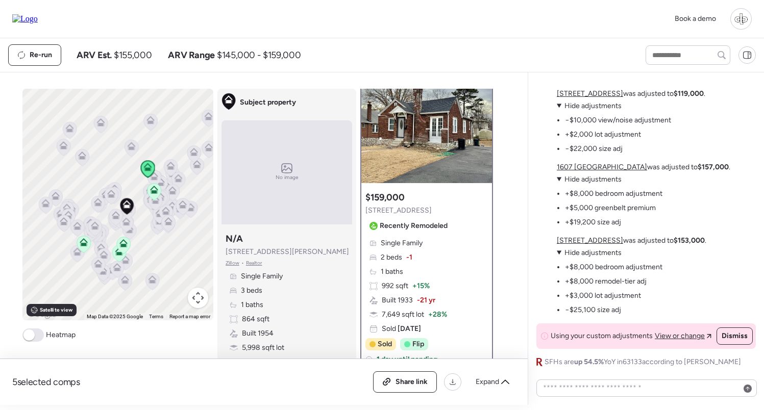
scroll to position [37, 0]
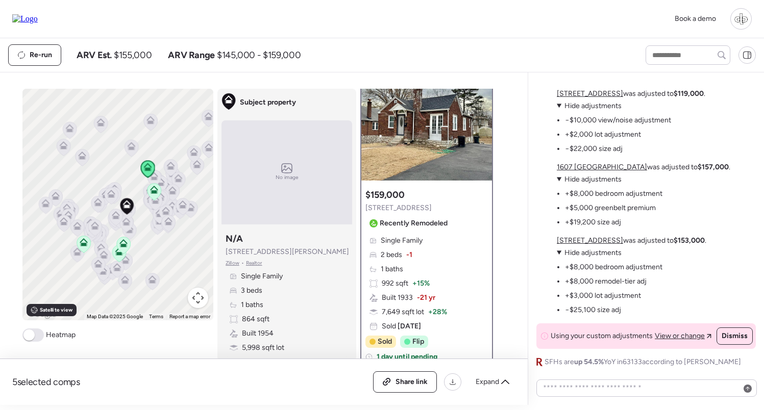
click at [428, 185] on div "Suggested comp $159,000 [STREET_ADDRESS] Recently Remodeled Single Family 2 bed…" at bounding box center [426, 280] width 131 height 190
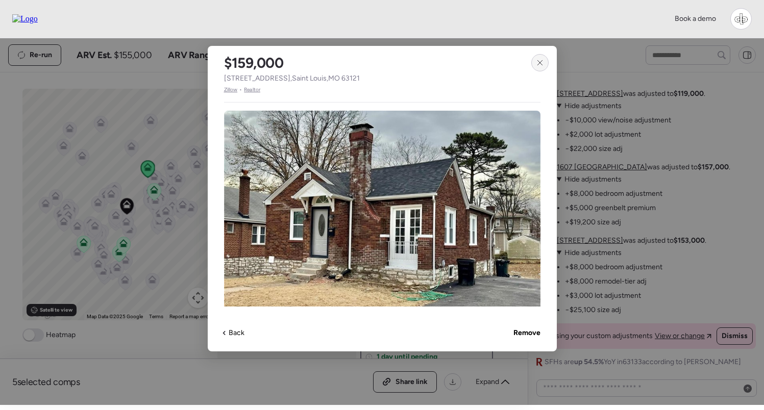
click at [540, 66] on icon at bounding box center [540, 63] width 8 height 8
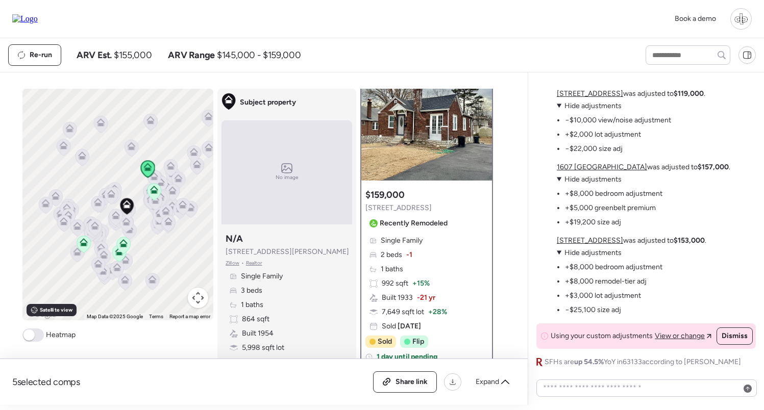
click at [411, 87] on div "5 selected comps All (5) ARV (5) As-is (0) Share link Expand Comps list To acti…" at bounding box center [262, 238] width 524 height 333
click at [411, 113] on img at bounding box center [426, 117] width 131 height 128
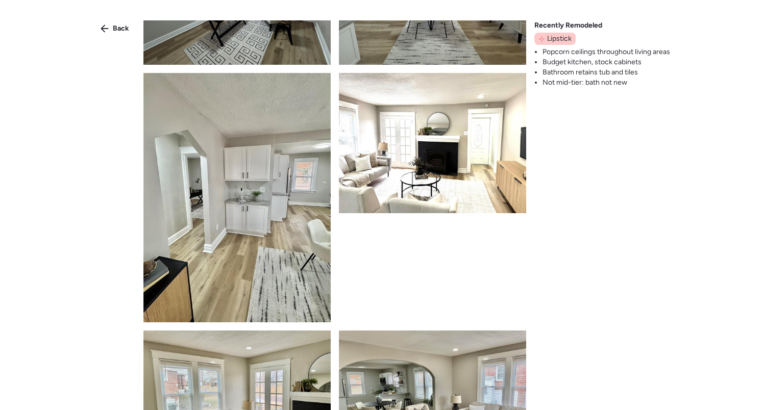
scroll to position [472, 0]
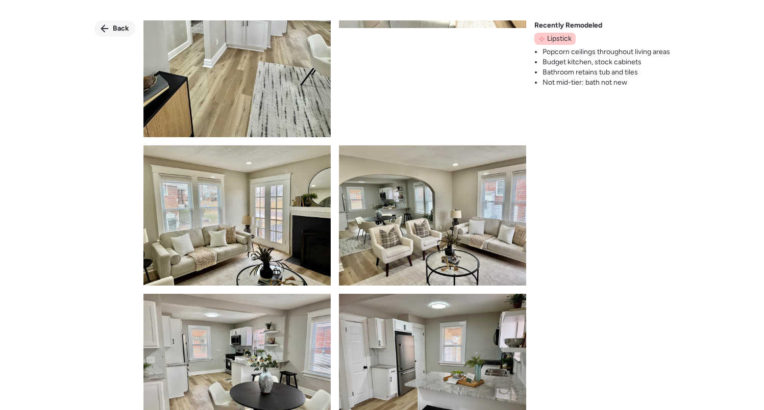
click at [118, 36] on div "Back" at bounding box center [114, 28] width 41 height 16
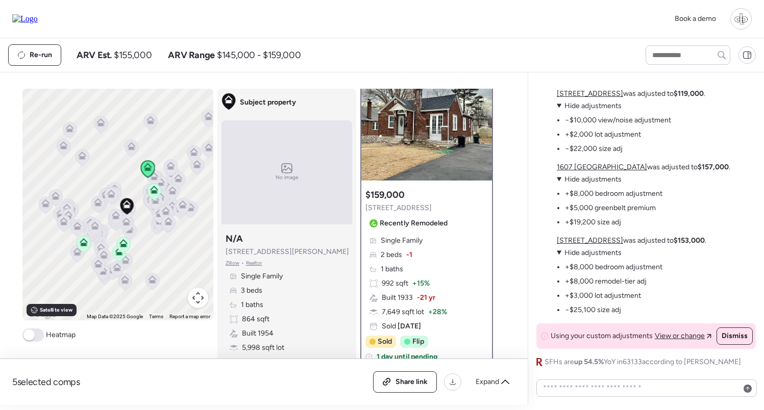
scroll to position [72, 0]
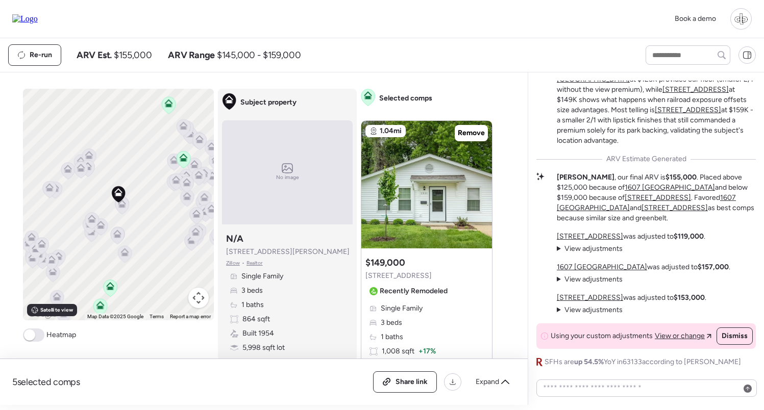
click at [743, 19] on div at bounding box center [741, 18] width 21 height 21
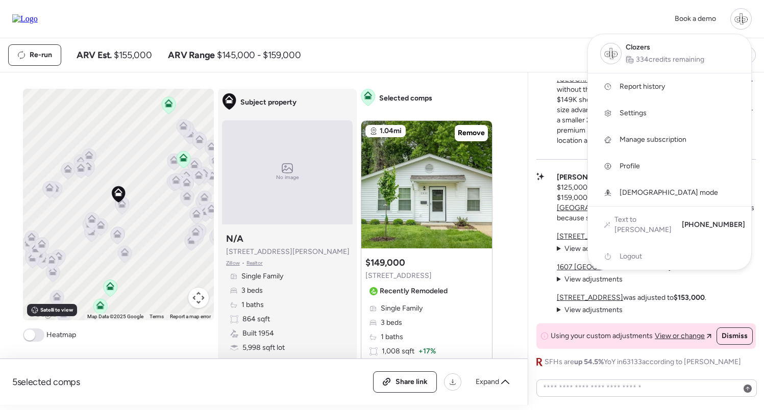
click at [638, 81] on link "Report history" at bounding box center [669, 87] width 163 height 27
click at [522, 53] on div at bounding box center [382, 176] width 764 height 410
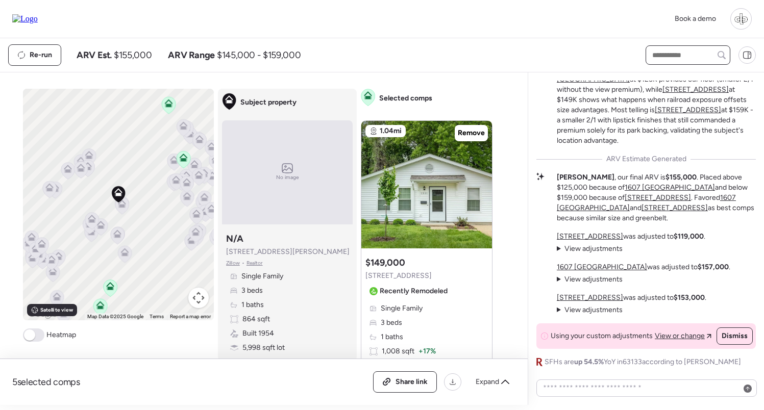
click at [678, 58] on input "text" at bounding box center [688, 55] width 76 height 14
type input "****"
click at [38, 17] on img at bounding box center [25, 18] width 26 height 9
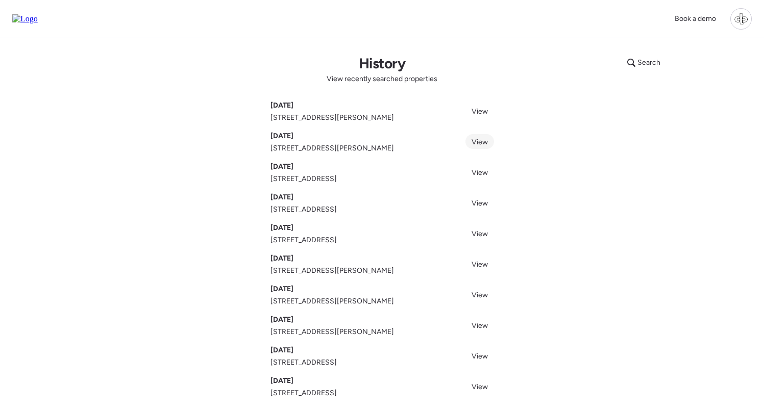
click at [487, 143] on span "View" at bounding box center [480, 142] width 16 height 9
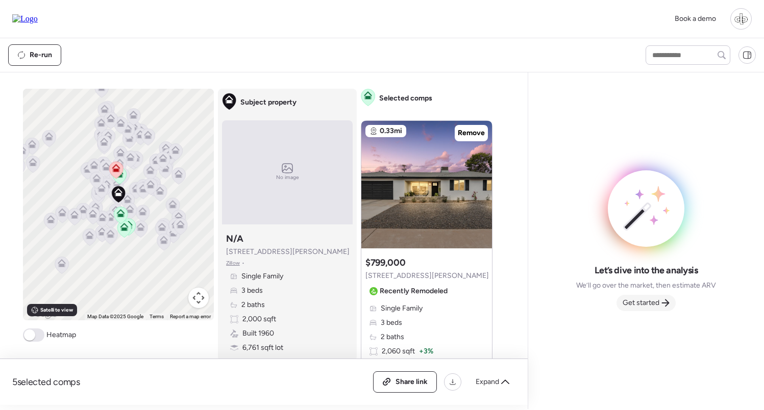
click at [636, 301] on span "Get started" at bounding box center [641, 303] width 37 height 10
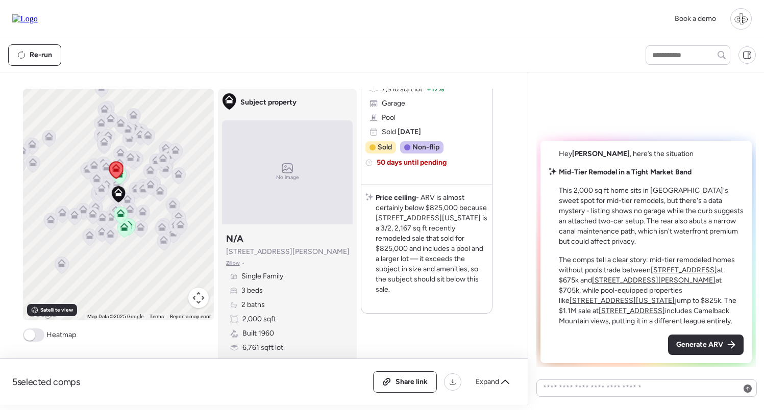
scroll to position [2111, 0]
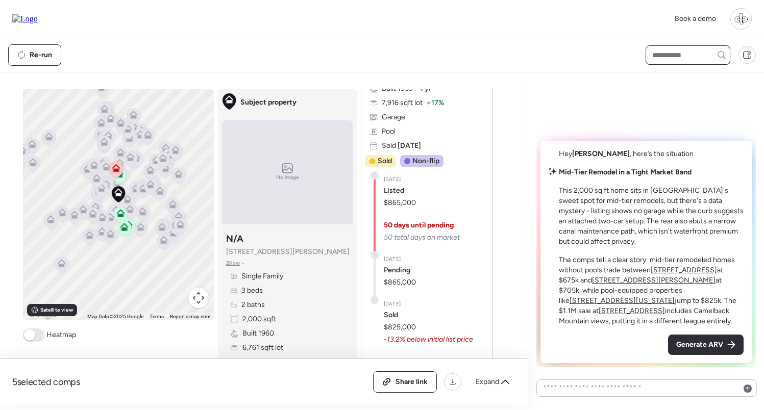
click at [681, 54] on input "text" at bounding box center [688, 55] width 76 height 14
type input "****"
click at [680, 77] on span "8413 E Sheridan St, Scottsdale, AZ 85257" at bounding box center [683, 74] width 66 height 10
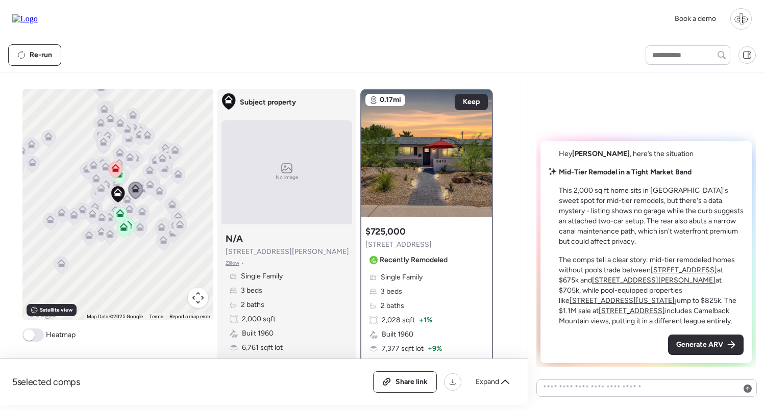
scroll to position [-1, 0]
click at [443, 317] on div "Single Family 3 beds 2 baths 2,028 sqft + 1% Built 1960 7,377 sqft lot + 9% Gar…" at bounding box center [427, 328] width 123 height 110
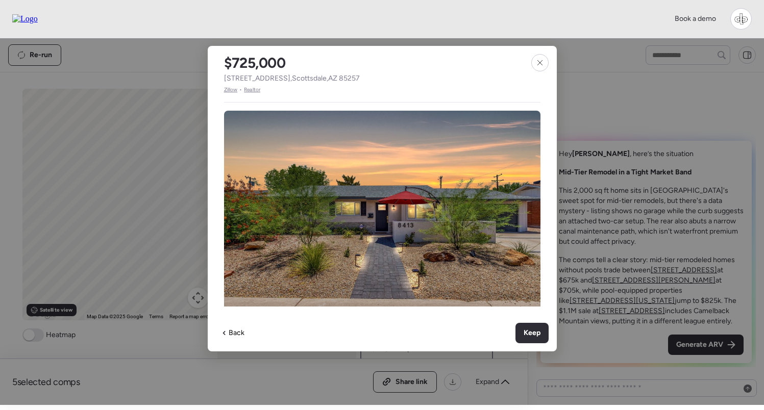
scroll to position [0, 0]
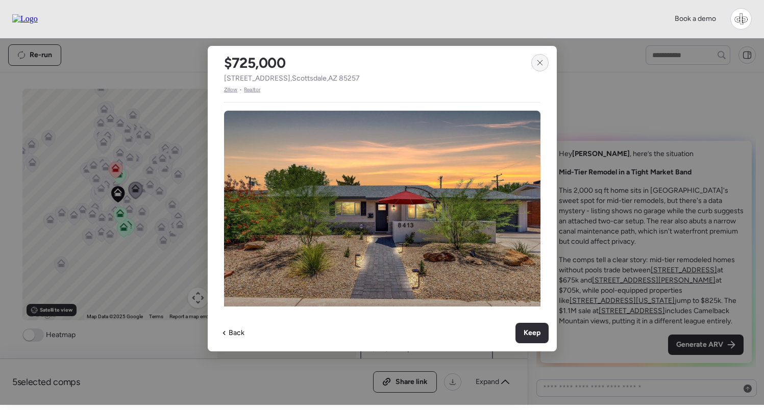
click at [537, 60] on icon at bounding box center [540, 63] width 8 height 8
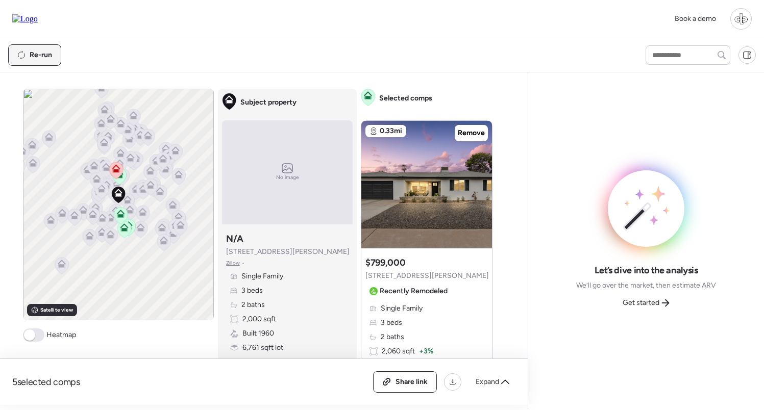
click at [44, 55] on span "Re-run" at bounding box center [41, 55] width 22 height 10
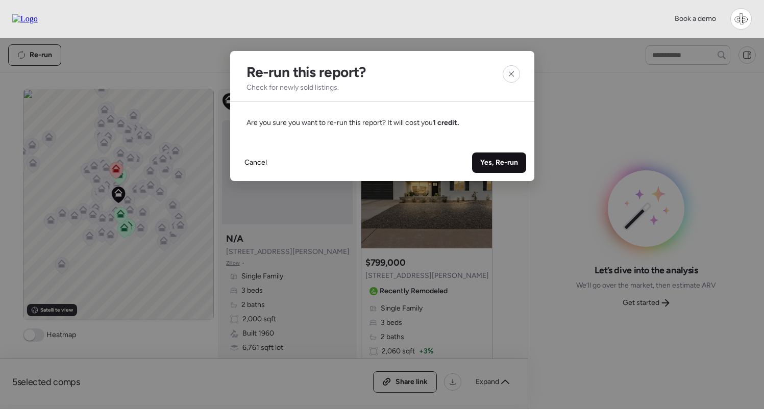
click at [492, 160] on span "Yes, Re-run" at bounding box center [499, 163] width 38 height 10
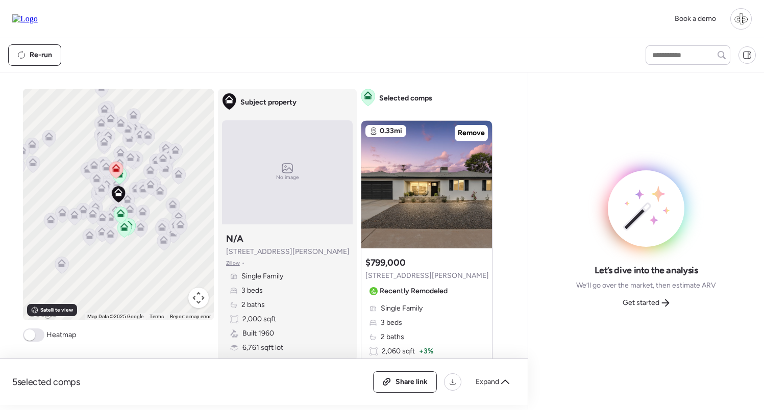
click at [117, 172] on icon at bounding box center [116, 170] width 7 height 3
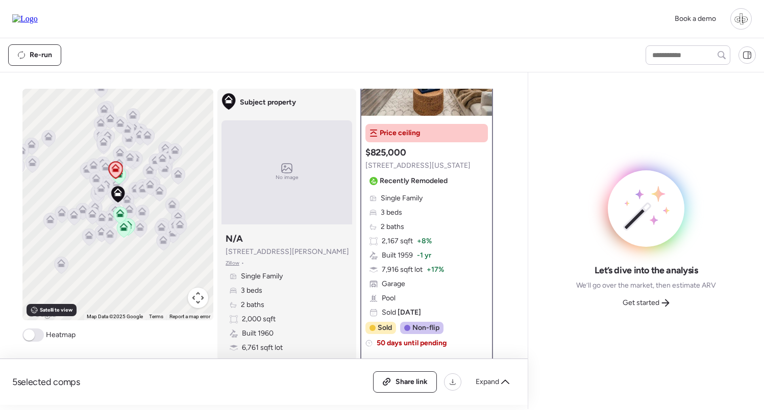
scroll to position [103, 0]
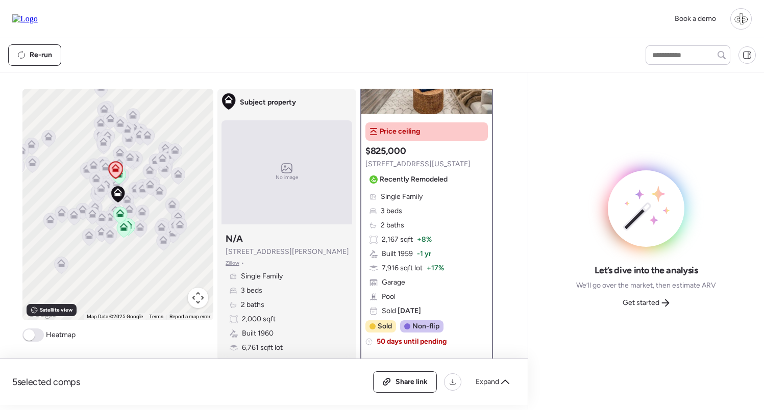
click at [435, 241] on div "Single Family 3 beds 2 baths 2,167 sqft + 8% Built 1959 -1 yr 7,916 sqft lot + …" at bounding box center [427, 254] width 123 height 125
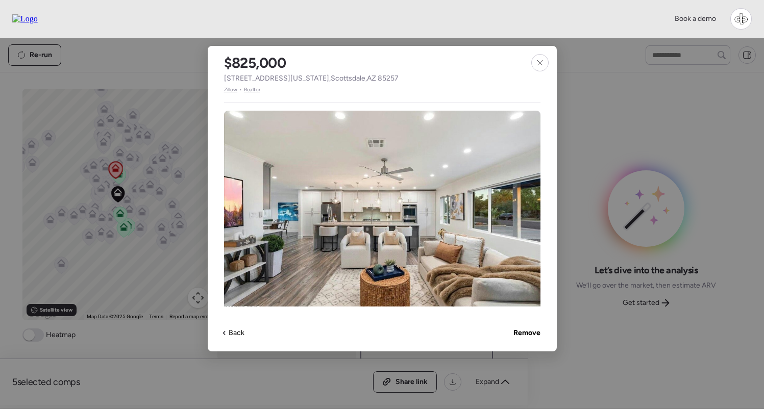
click at [229, 90] on span "Zillow" at bounding box center [231, 90] width 14 height 8
click at [538, 61] on icon at bounding box center [540, 62] width 5 height 5
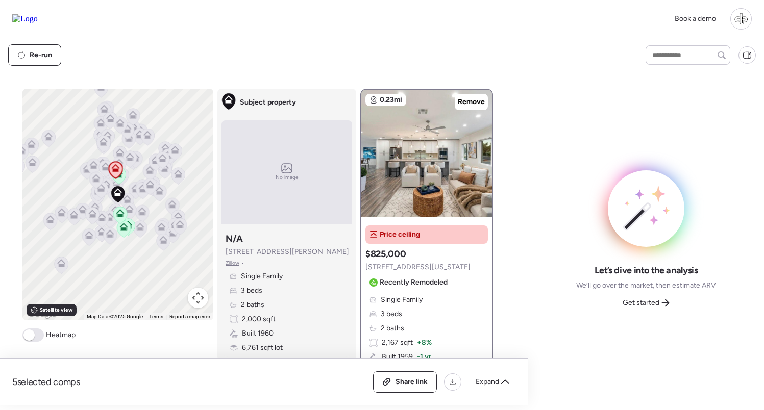
scroll to position [0, 0]
click at [418, 304] on span "Single Family" at bounding box center [402, 300] width 42 height 10
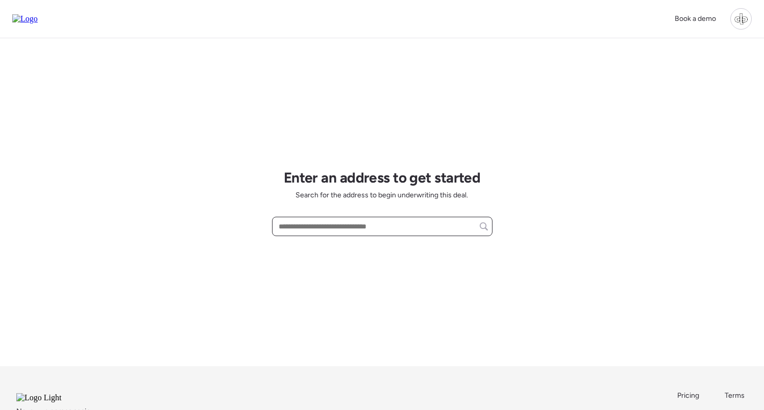
click at [374, 229] on input "text" at bounding box center [382, 227] width 211 height 14
paste input "**********"
click at [343, 248] on span "[STREET_ADDRESS]" at bounding box center [309, 245] width 66 height 10
type input "**********"
click at [155, 0] on div "Book a demo" at bounding box center [382, 19] width 764 height 38
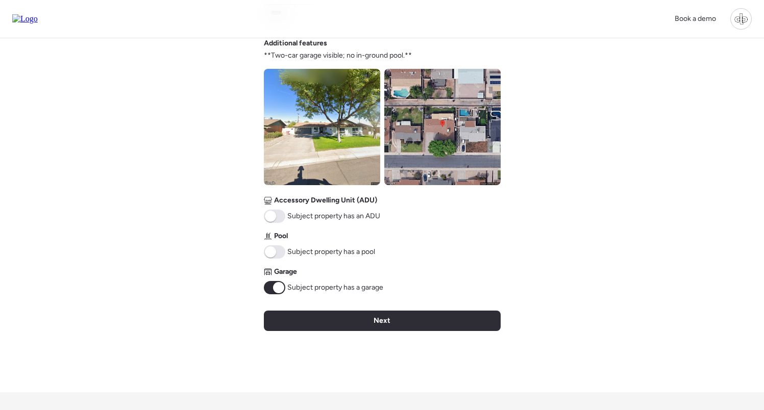
scroll to position [375, 0]
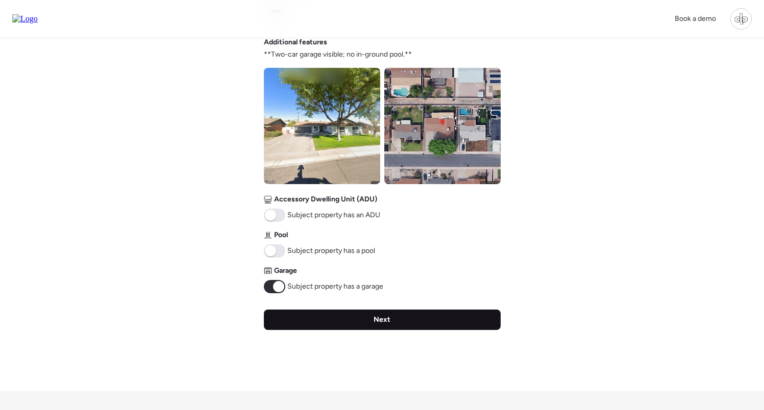
click at [397, 315] on div "Next" at bounding box center [382, 320] width 237 height 20
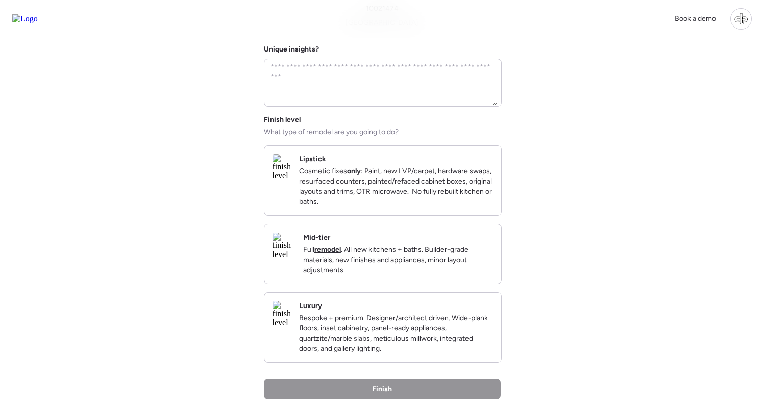
scroll to position [0, 0]
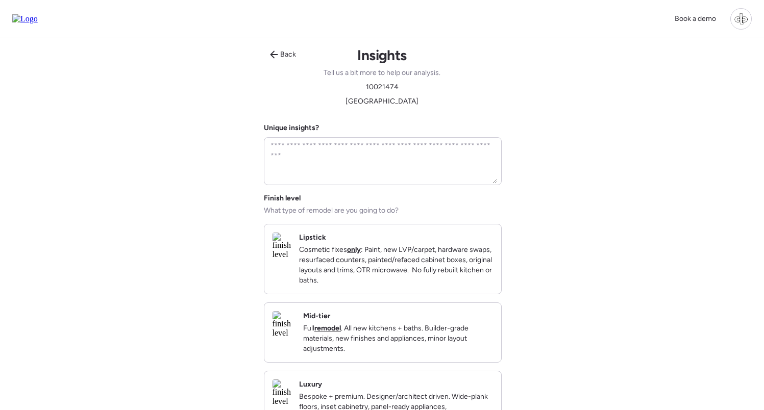
click at [380, 354] on p "Full remodel . All new kitchens + baths. Builder-grade materials, new finishes …" at bounding box center [398, 339] width 190 height 31
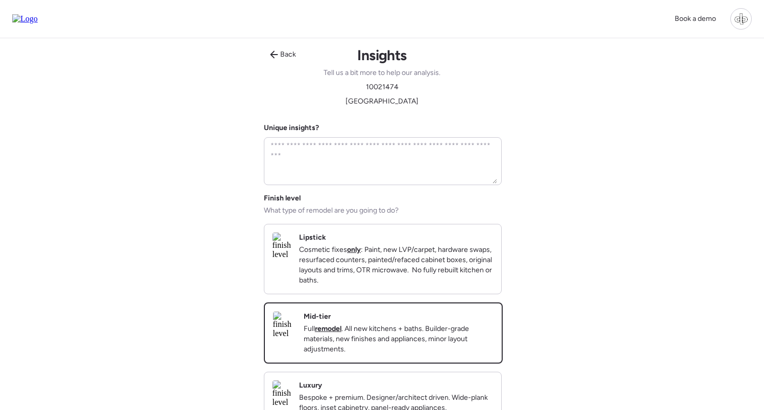
scroll to position [188, 0]
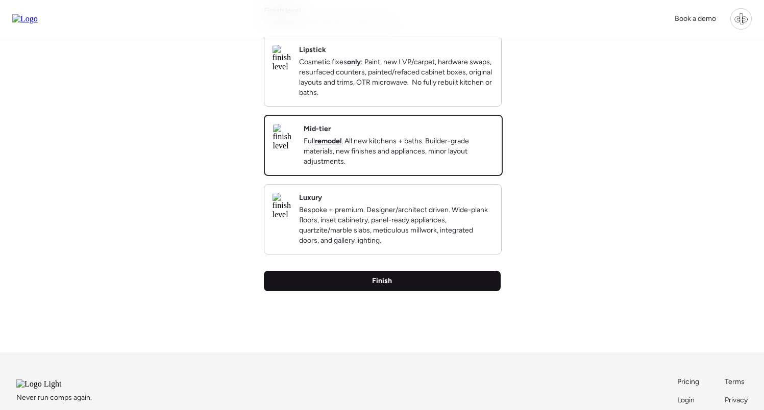
click at [391, 286] on span "Finish" at bounding box center [382, 281] width 20 height 10
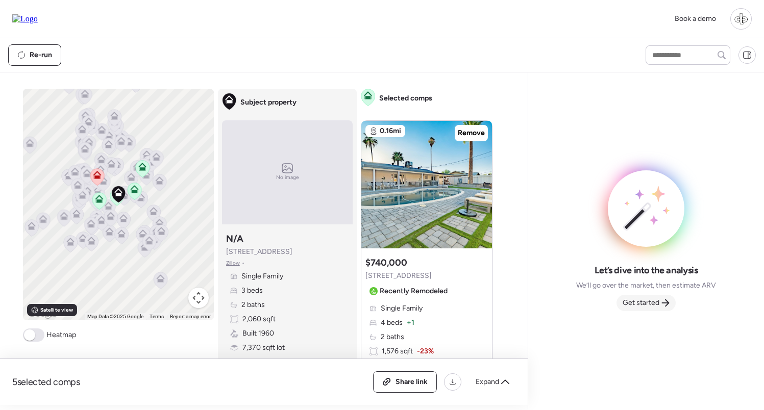
click at [651, 306] on span "Get started" at bounding box center [641, 303] width 37 height 10
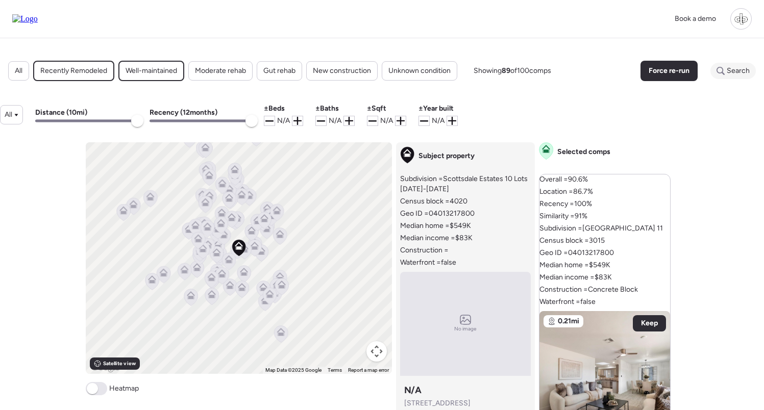
click at [729, 67] on span "Search" at bounding box center [738, 71] width 23 height 10
click at [710, 72] on input "text" at bounding box center [714, 71] width 74 height 14
paste input "*******"
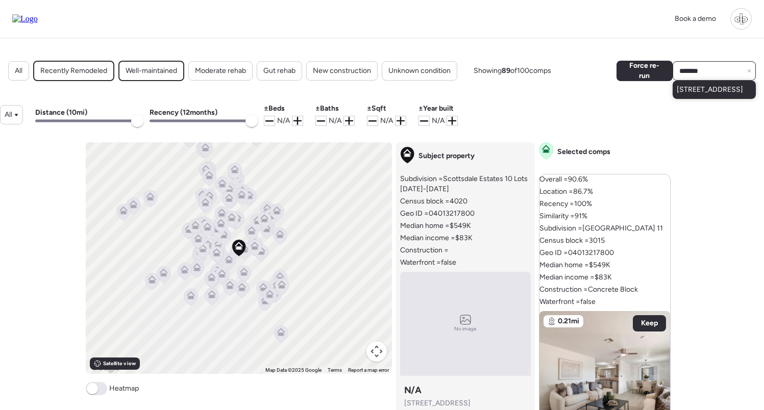
type input "*******"
click at [701, 95] on span "[STREET_ADDRESS]" at bounding box center [710, 90] width 66 height 10
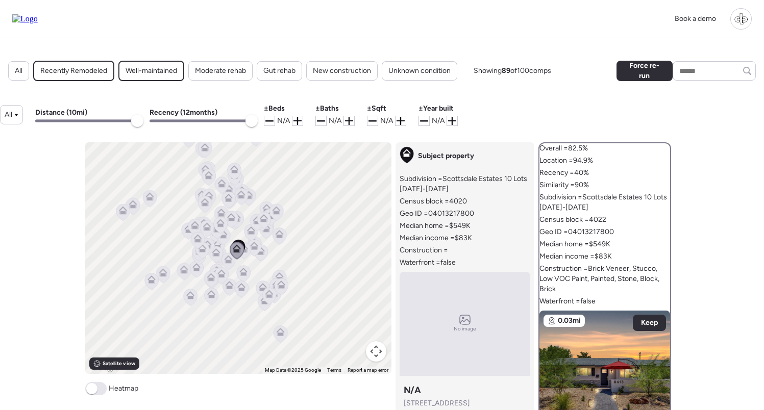
scroll to position [281, 0]
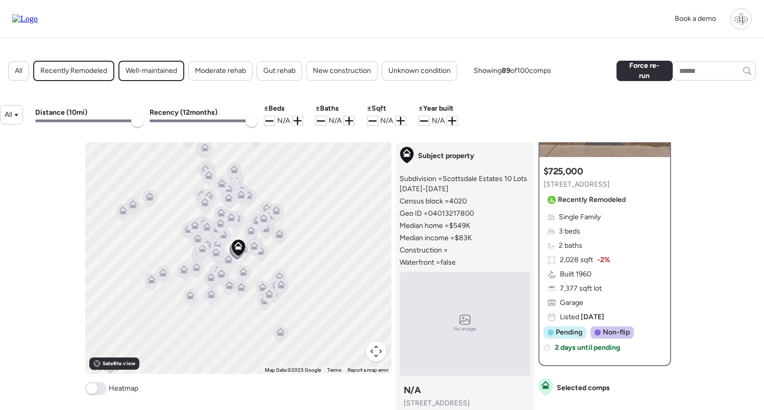
click at [596, 263] on div "2,028 sqft -2%" at bounding box center [579, 260] width 62 height 10
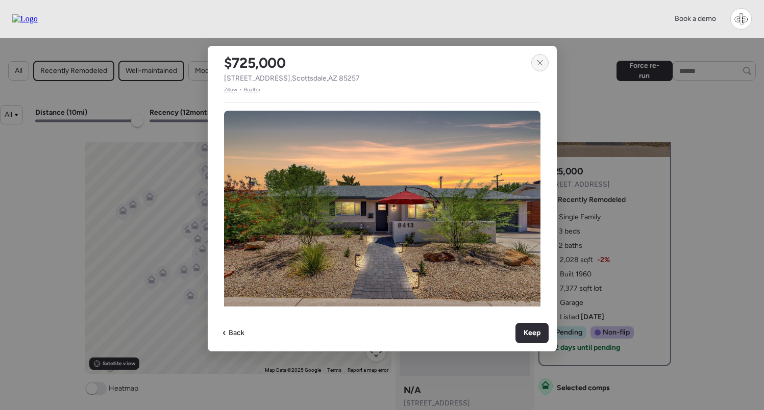
click at [544, 61] on icon at bounding box center [540, 63] width 8 height 8
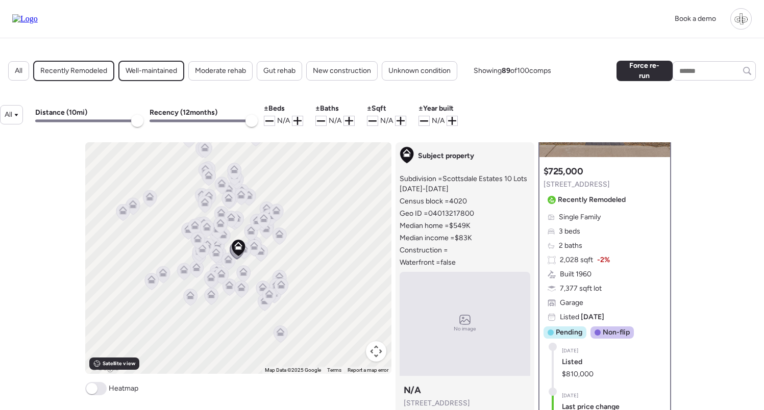
click at [614, 248] on div "Single Family 3 beds 2 baths 2,028 sqft -2% Built 1960 7,377 sqft lot Garage Li…" at bounding box center [605, 267] width 123 height 110
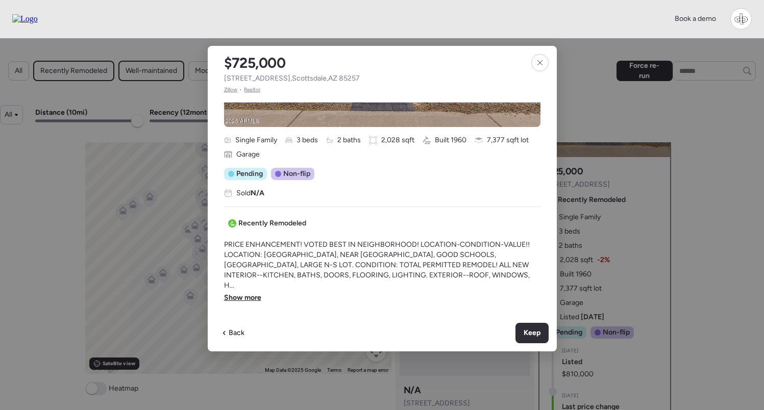
scroll to position [258, 0]
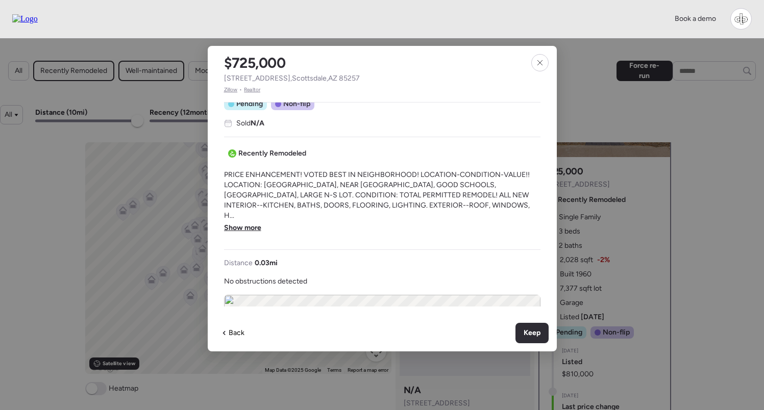
click at [630, 267] on div at bounding box center [382, 205] width 764 height 410
